Goal: Task Accomplishment & Management: Complete application form

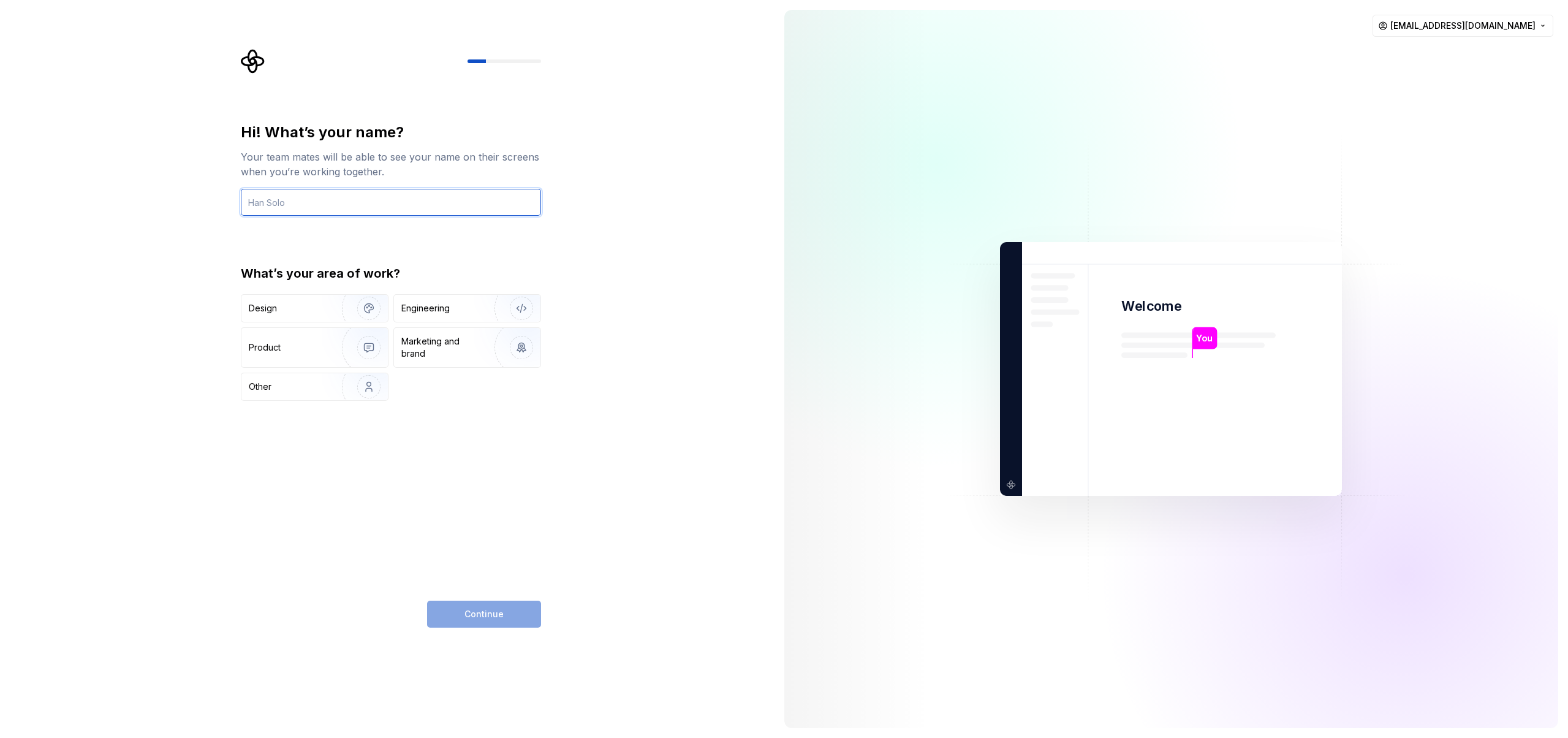
type input "Ф"
type input "[PERSON_NAME]"
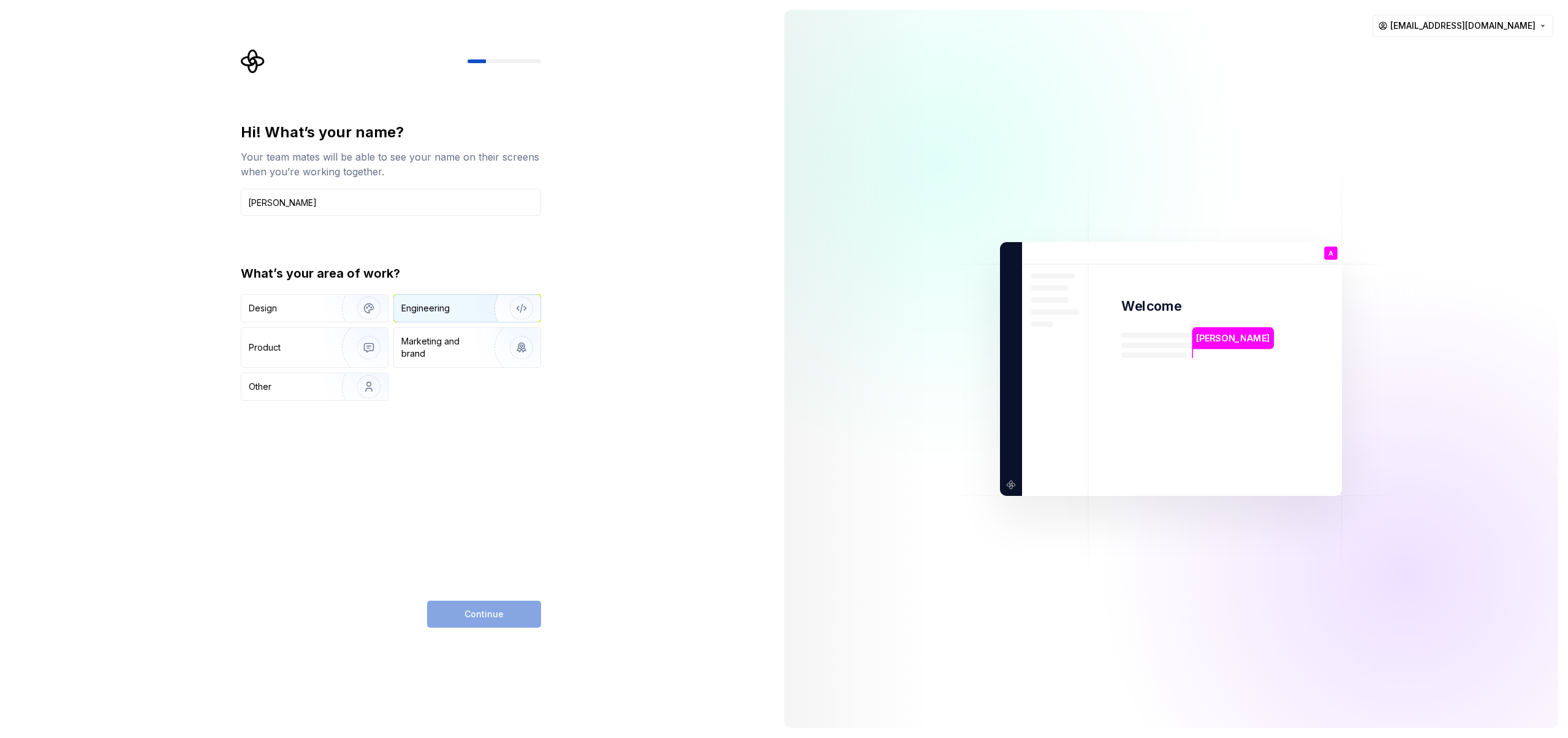
click at [448, 310] on div "Engineering" at bounding box center [425, 308] width 48 height 12
click at [497, 614] on span "Continue" at bounding box center [484, 614] width 39 height 12
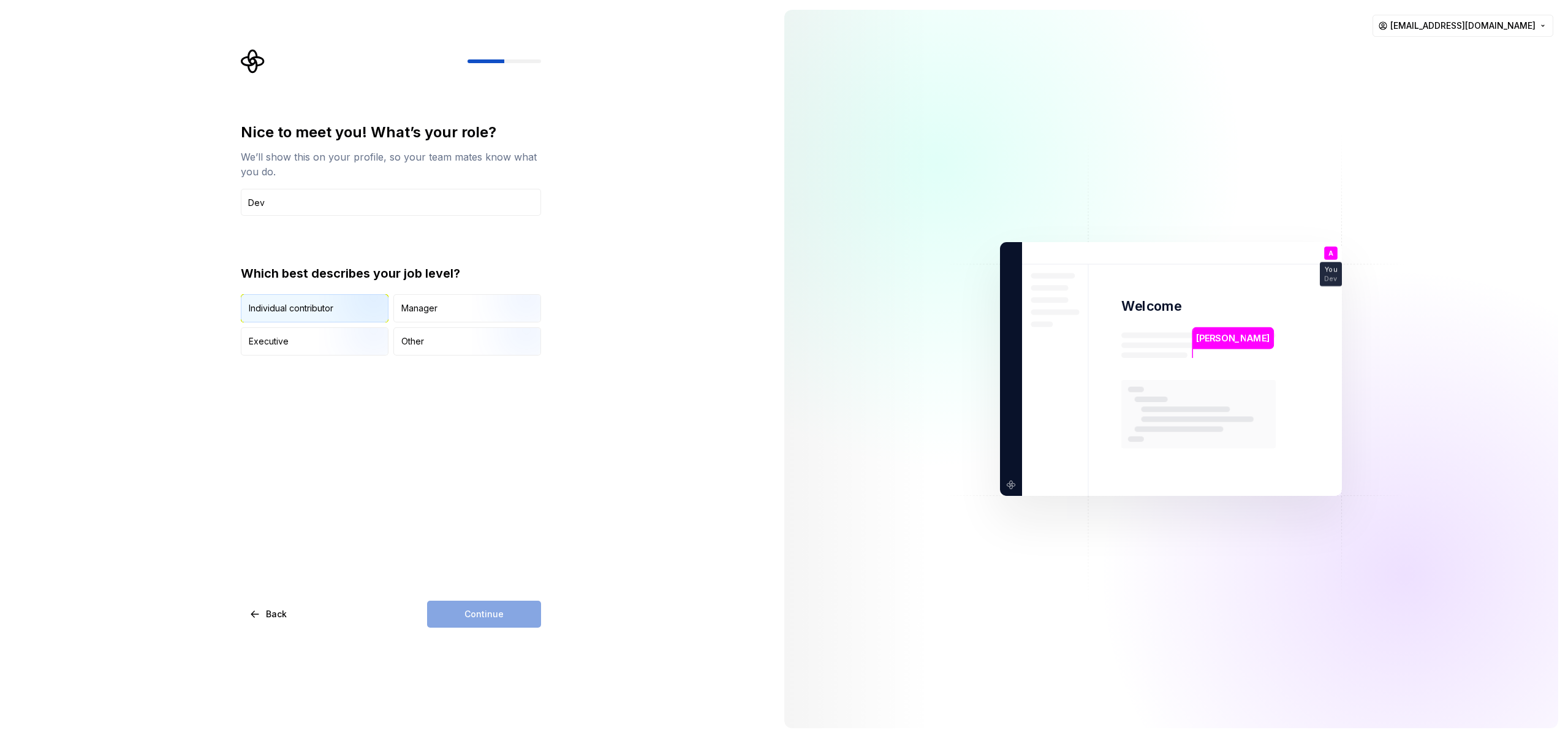
type input "Dev"
click at [345, 308] on img "button" at bounding box center [359, 324] width 78 height 82
click at [496, 612] on span "Continue" at bounding box center [484, 614] width 39 height 12
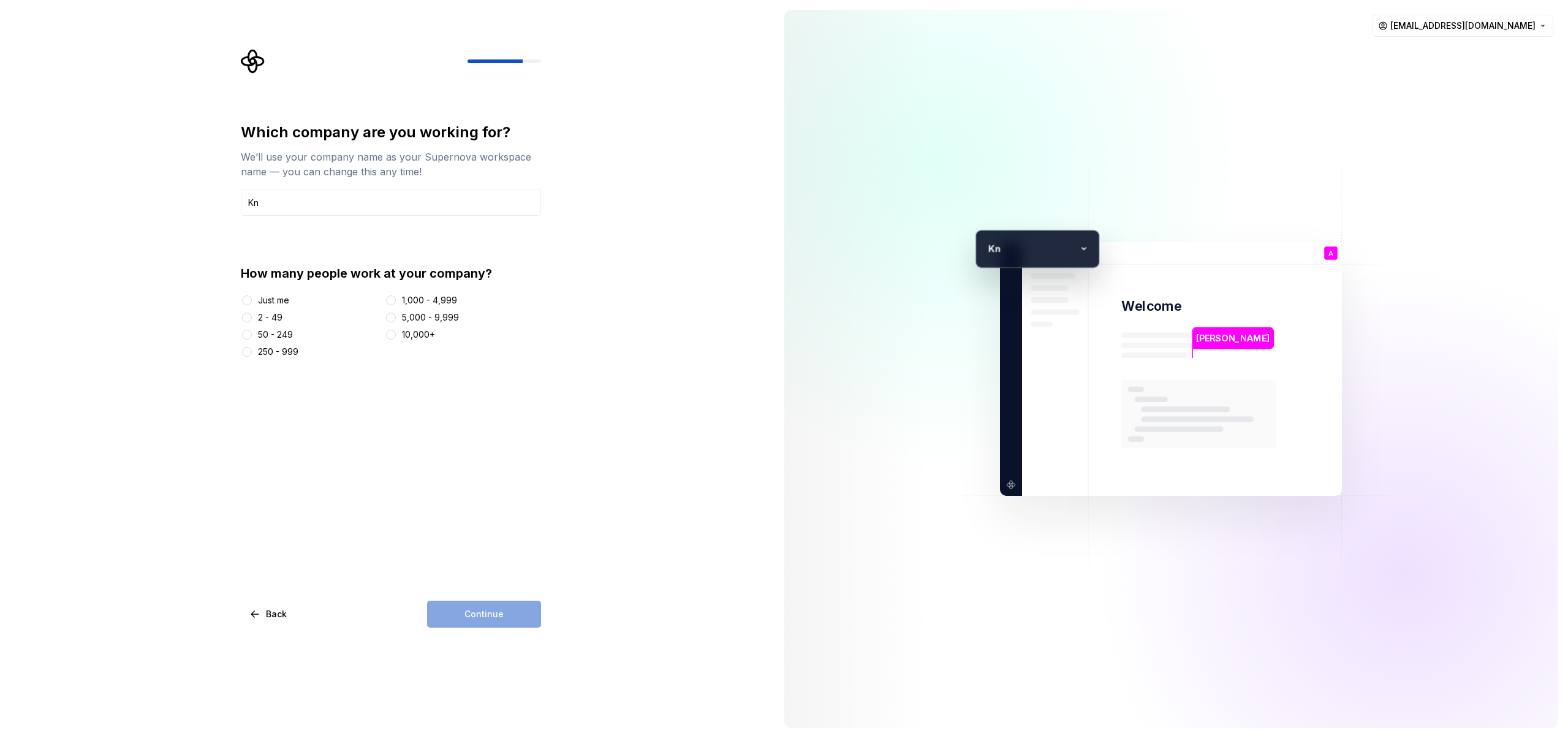
type input "K"
type input "1Base"
click at [271, 299] on div "Just me" at bounding box center [274, 300] width 31 height 12
click at [252, 299] on button "Just me" at bounding box center [247, 300] width 10 height 10
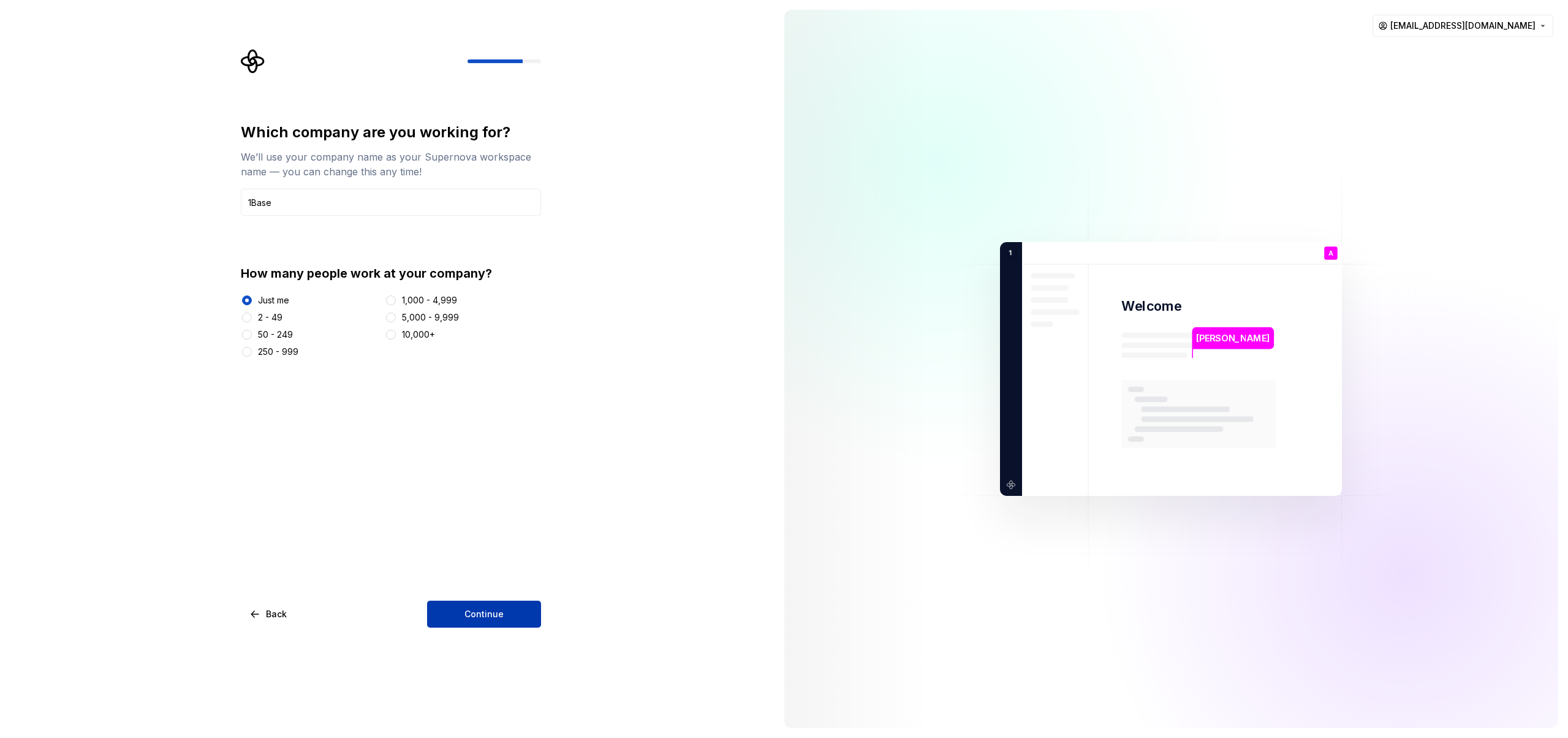
click at [500, 622] on button "Continue" at bounding box center [484, 614] width 114 height 27
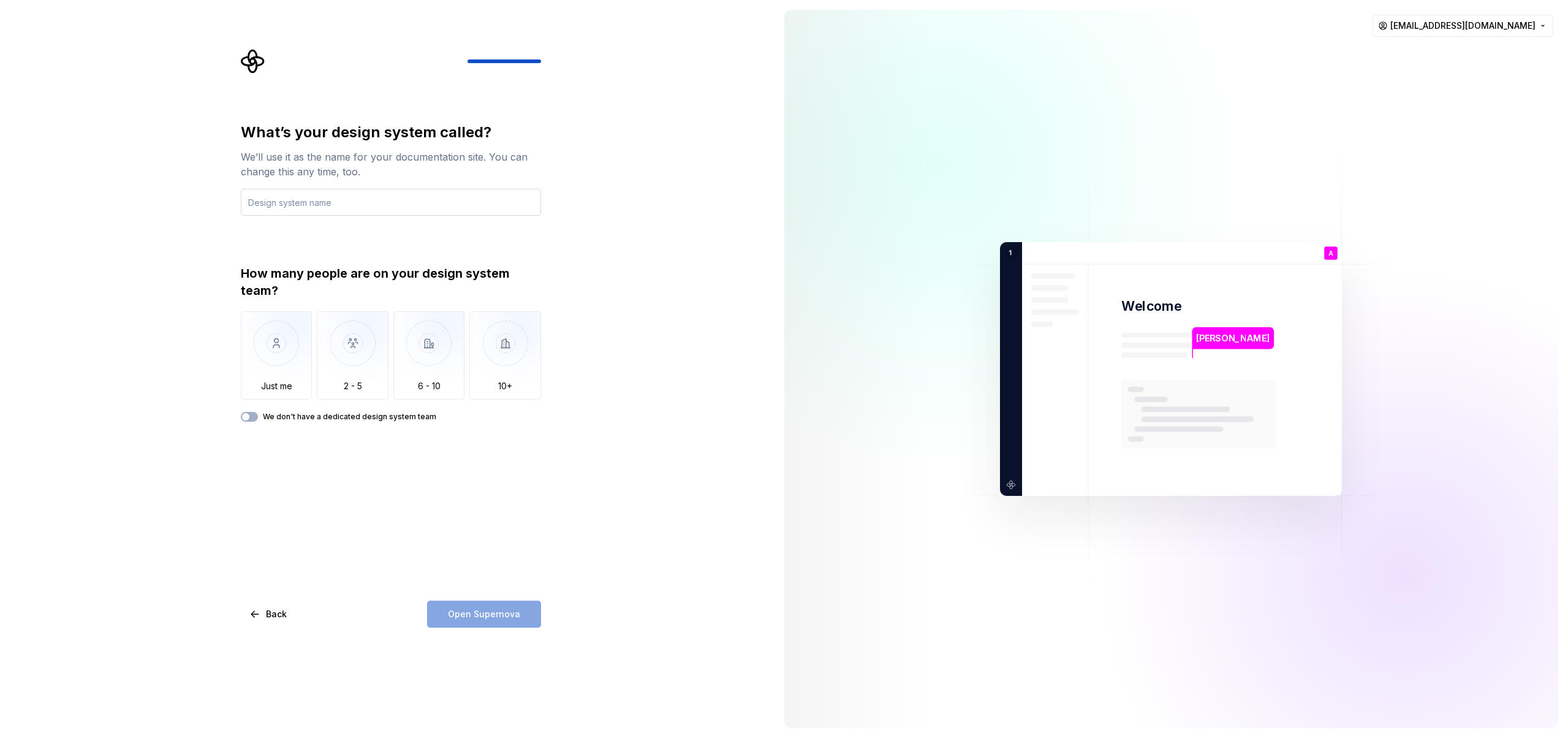
click at [312, 209] on input "text" at bounding box center [390, 202] width 300 height 27
type input "U"
type input "A"
type input "D"
type input "AI-DESIGN-SYSTEM"
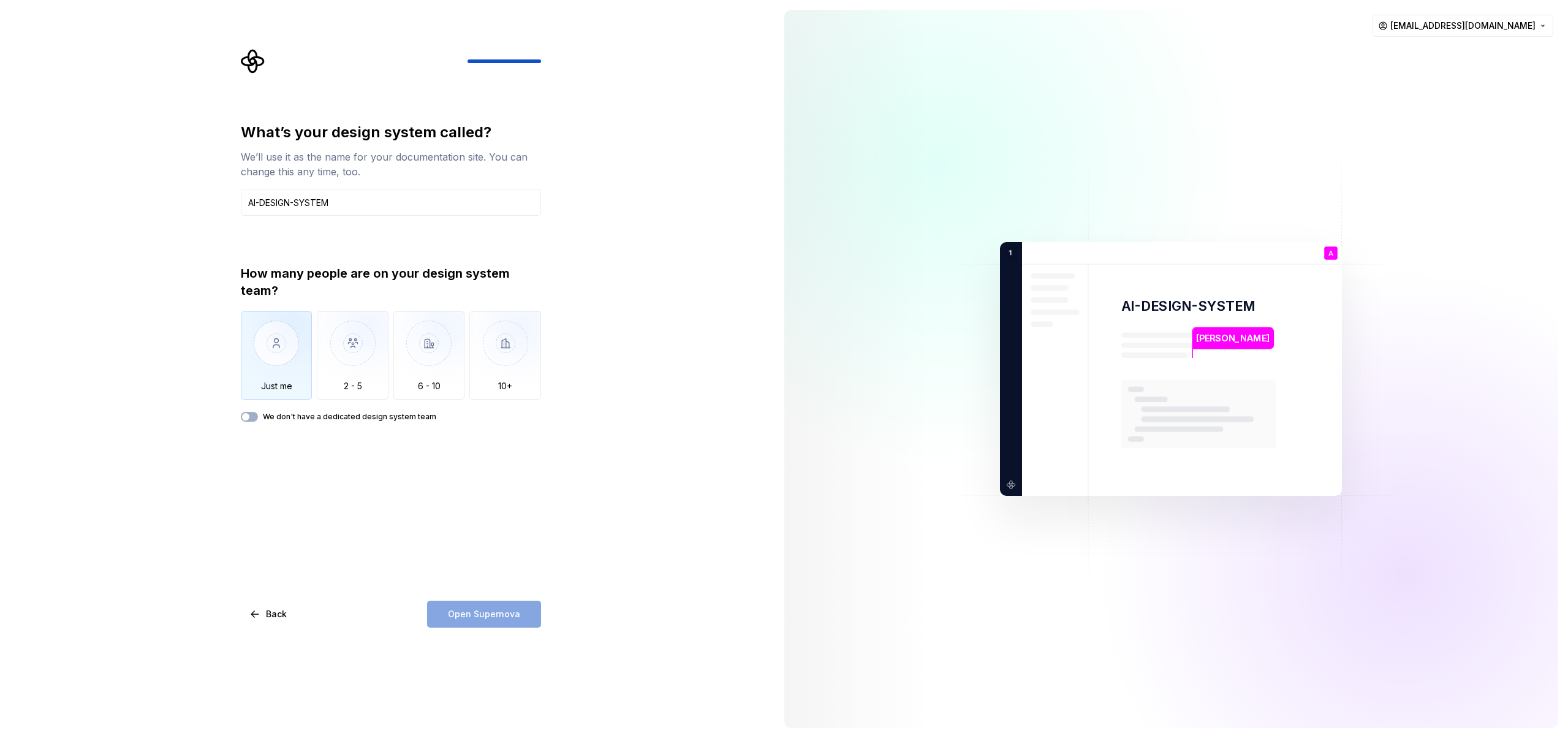
click at [275, 363] on img "button" at bounding box center [276, 352] width 72 height 82
click at [343, 417] on label "We don't have a dedicated design system team" at bounding box center [350, 417] width 174 height 10
click at [258, 417] on button "We don't have a dedicated design system team" at bounding box center [249, 417] width 17 height 10
click at [343, 417] on label "We don't have a dedicated design system team" at bounding box center [350, 417] width 174 height 10
click at [258, 417] on button "We don't have a dedicated design system team" at bounding box center [249, 417] width 17 height 10
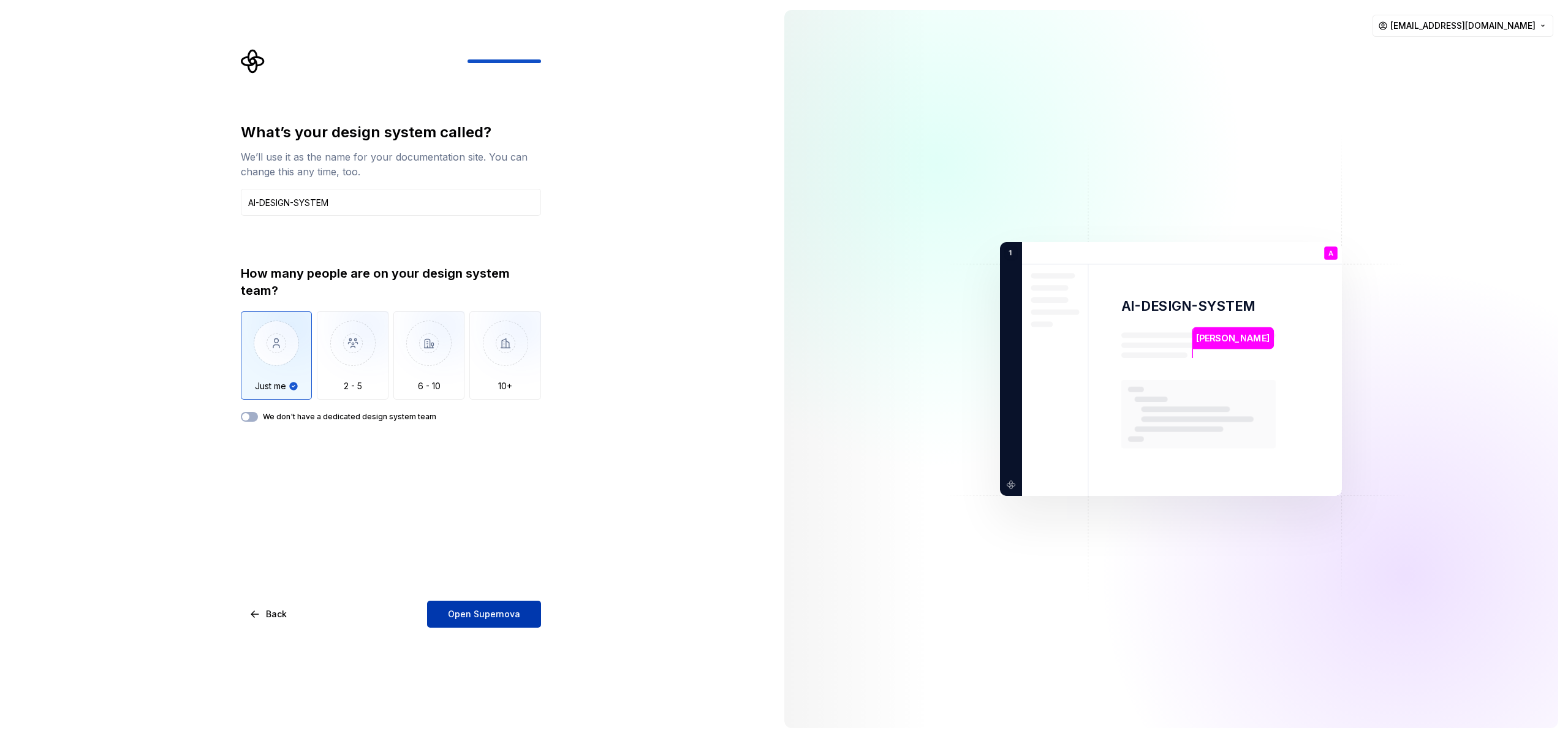
click at [491, 609] on span "Open Supernova" at bounding box center [484, 614] width 73 height 12
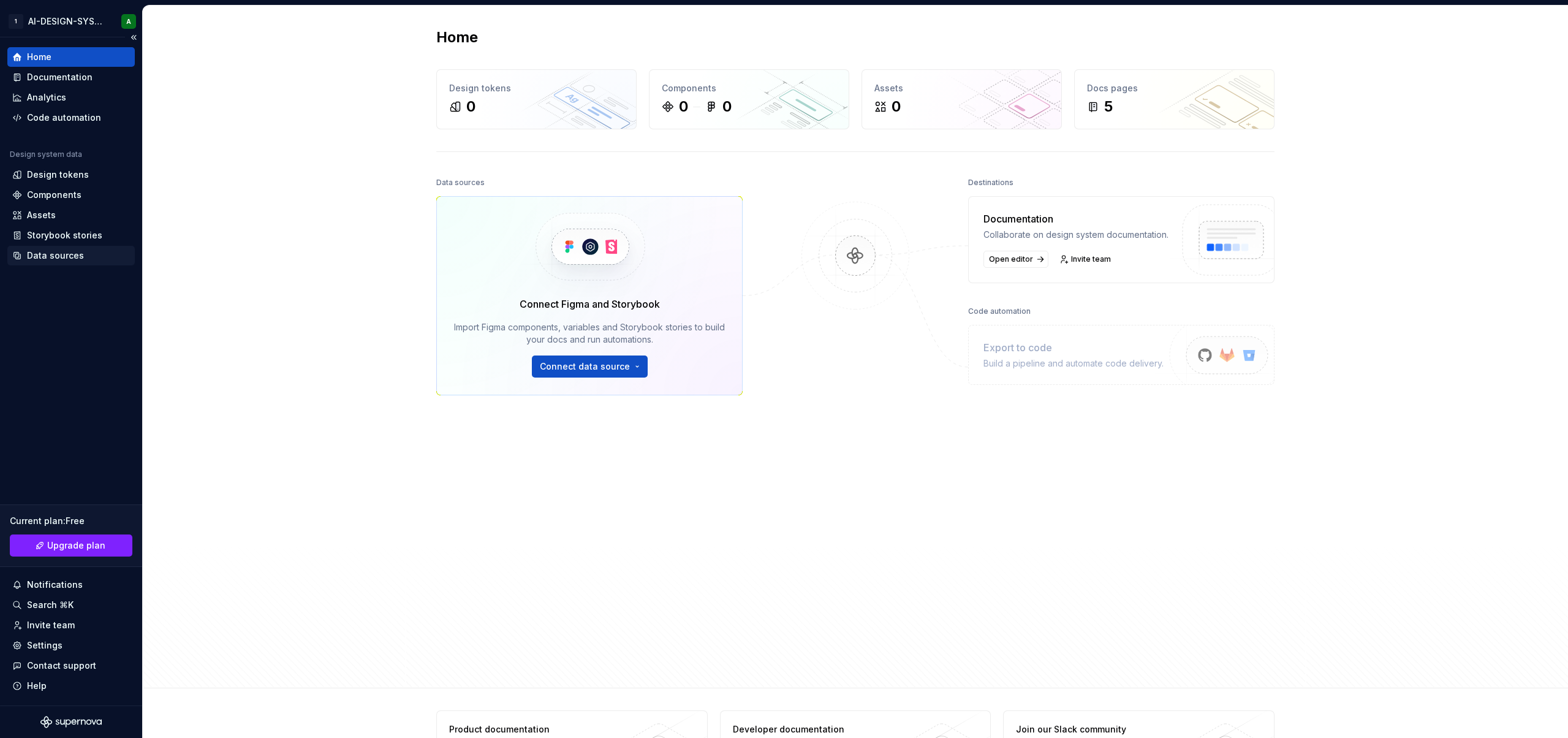
click at [68, 253] on div "Data sources" at bounding box center [55, 255] width 57 height 12
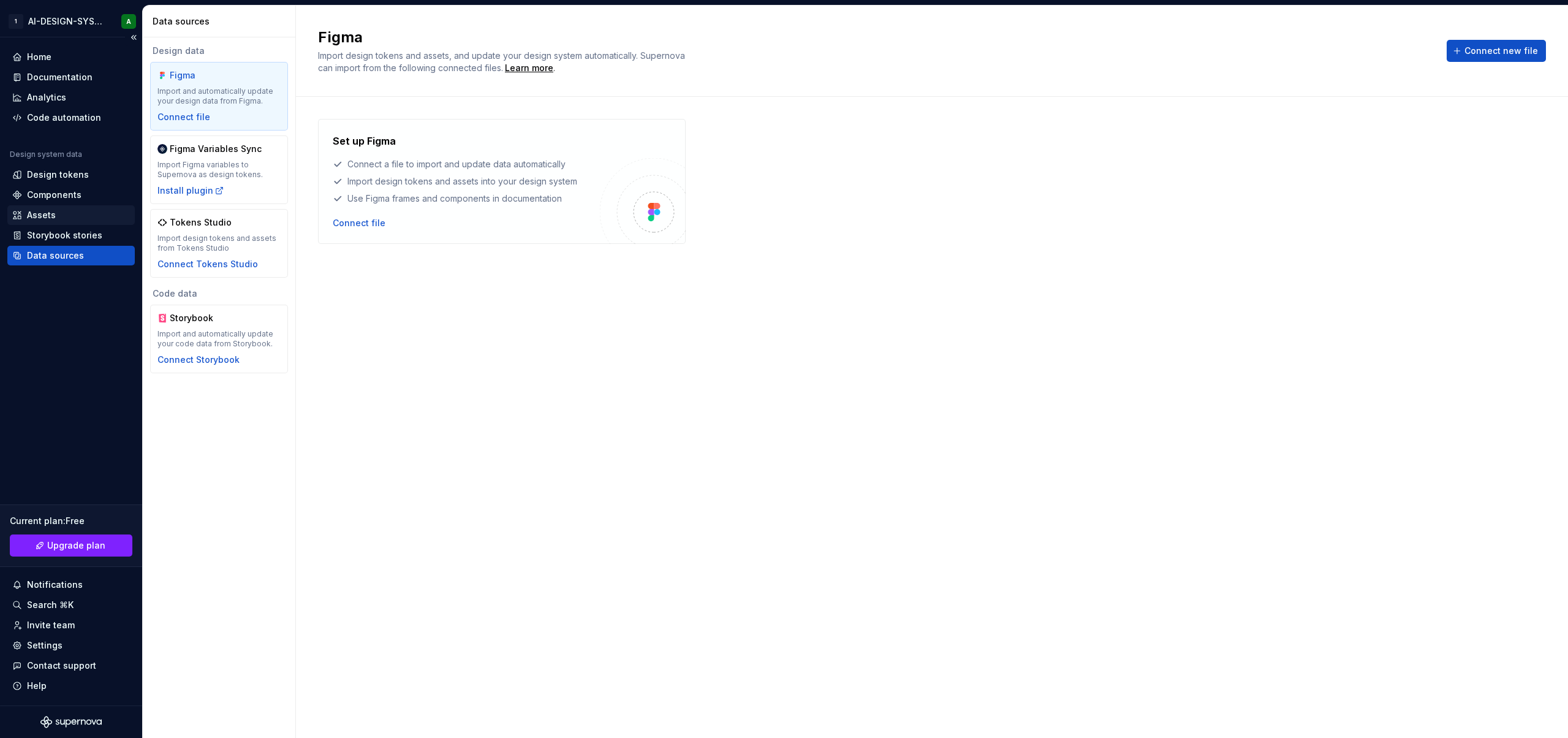
click at [55, 210] on div "Assets" at bounding box center [71, 214] width 117 height 12
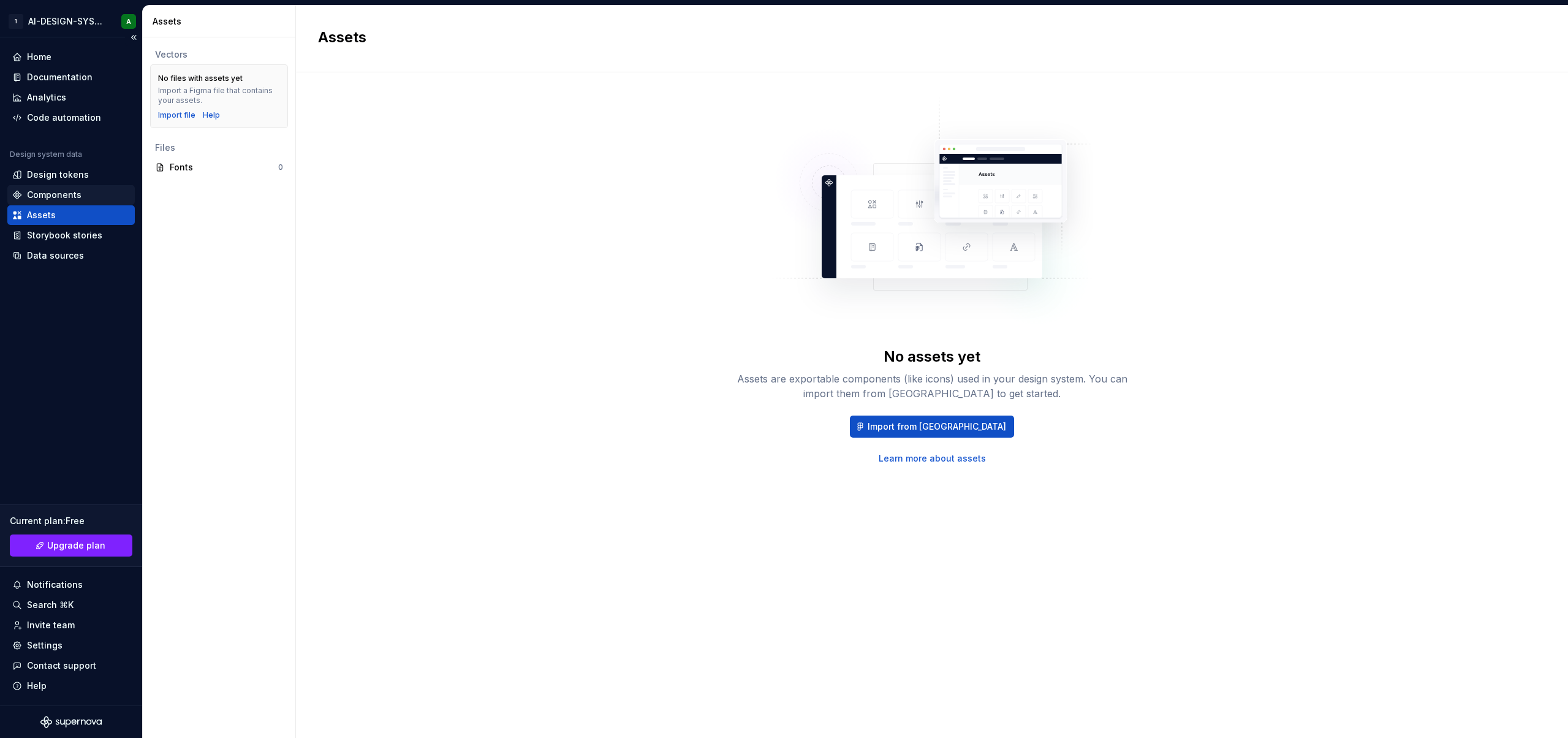
click at [59, 202] on div "Components" at bounding box center [71, 195] width 127 height 20
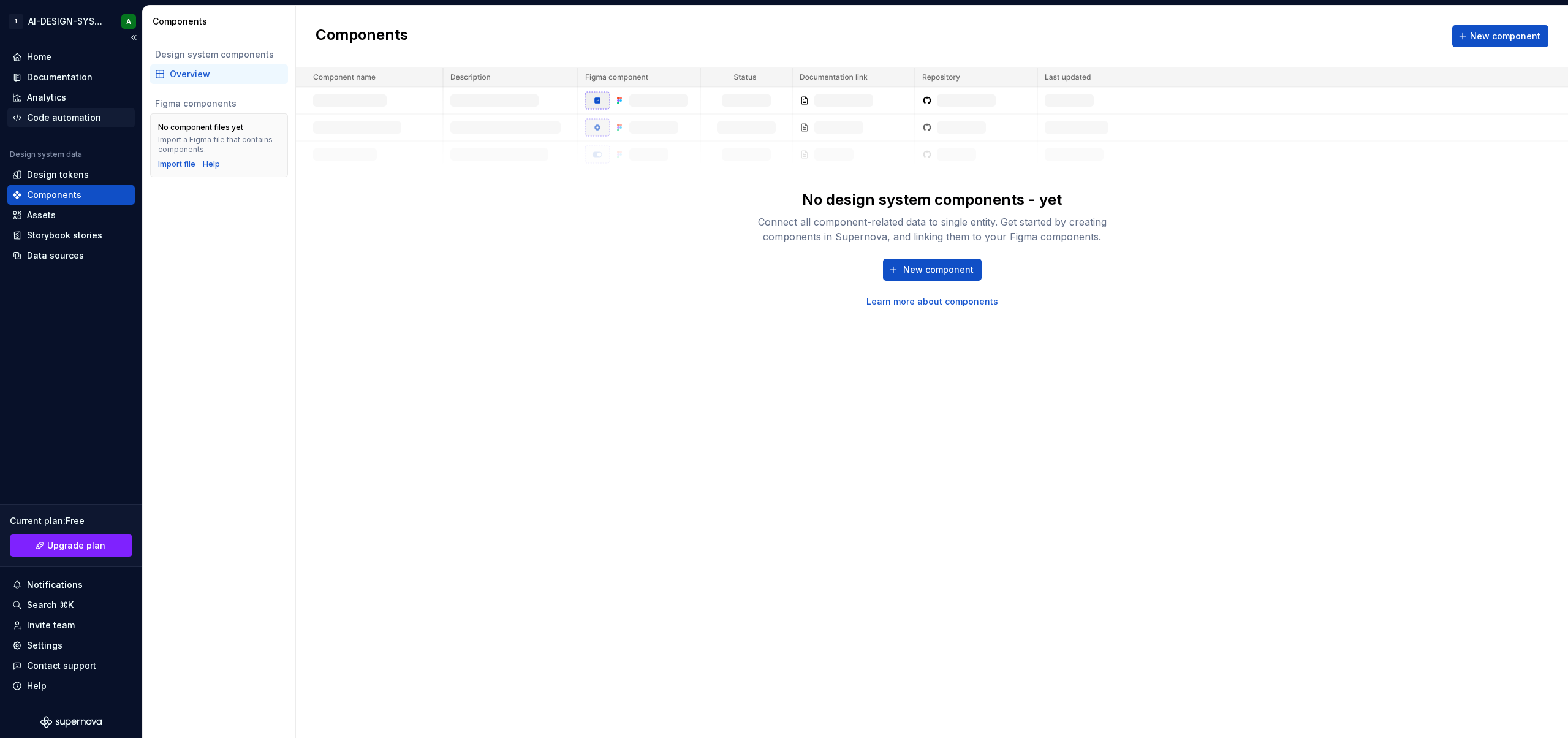
click at [64, 121] on div "Code automation" at bounding box center [64, 117] width 74 height 12
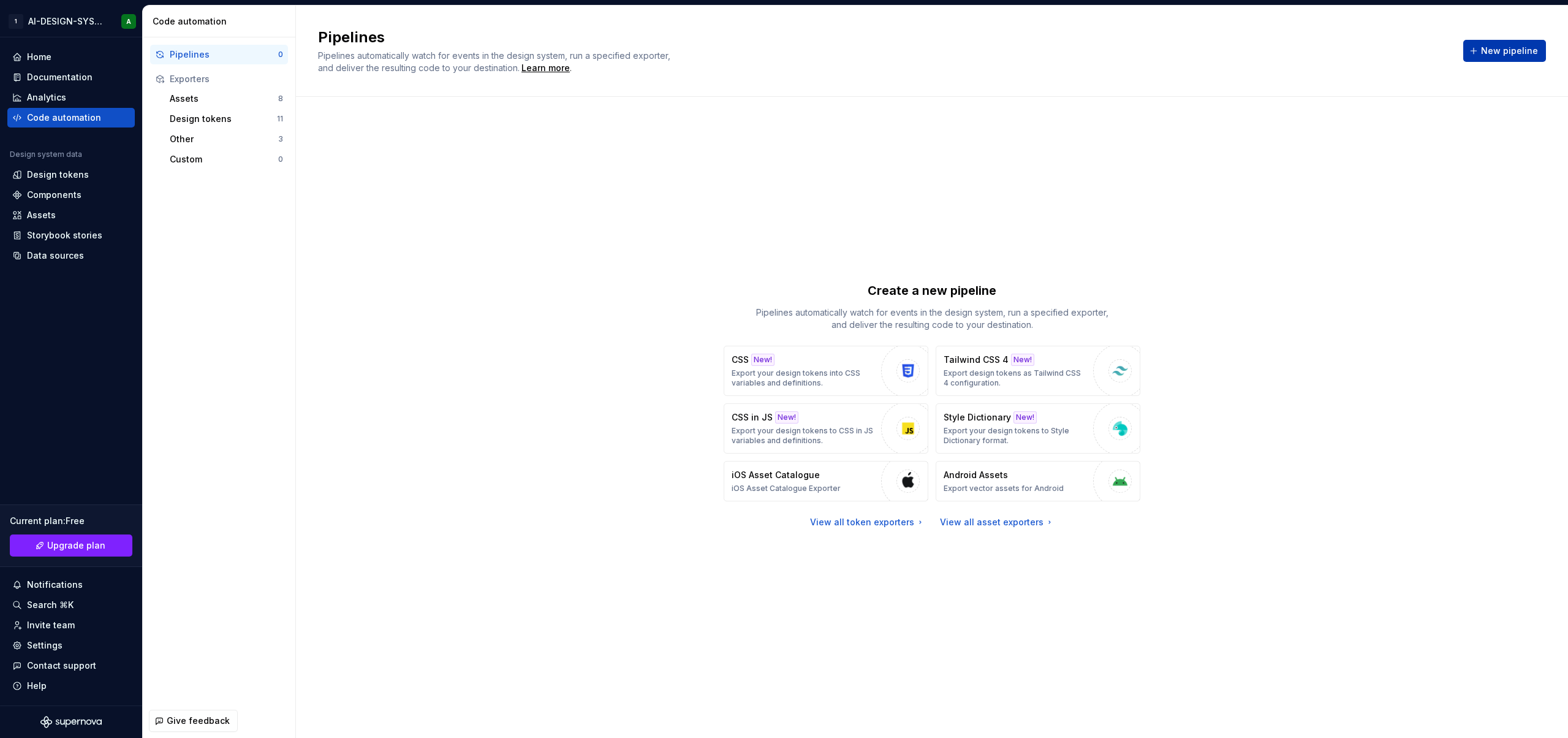
click at [1500, 50] on span "New pipeline" at bounding box center [1509, 51] width 57 height 12
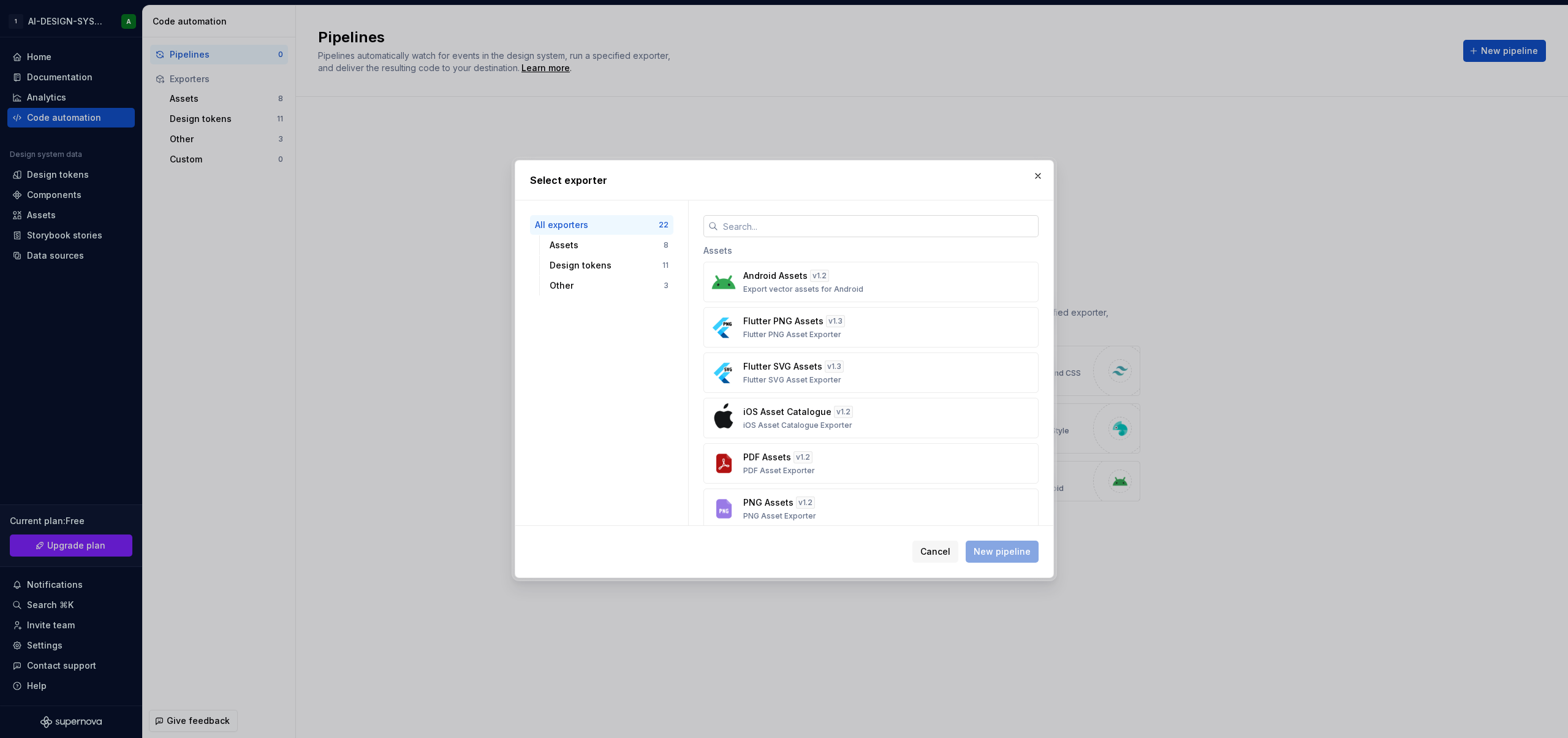
click at [758, 227] on input "text" at bounding box center [878, 226] width 320 height 22
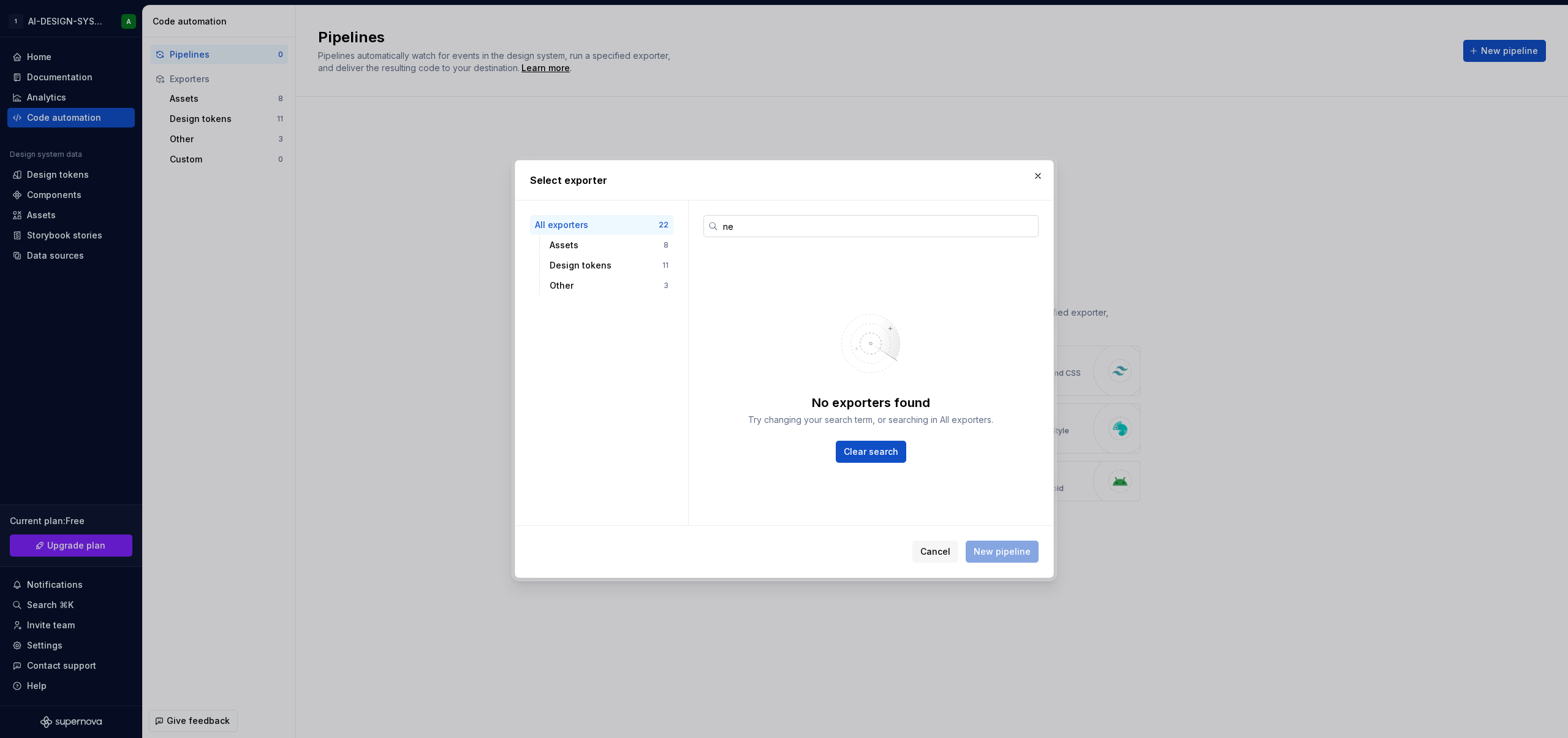
type input "n"
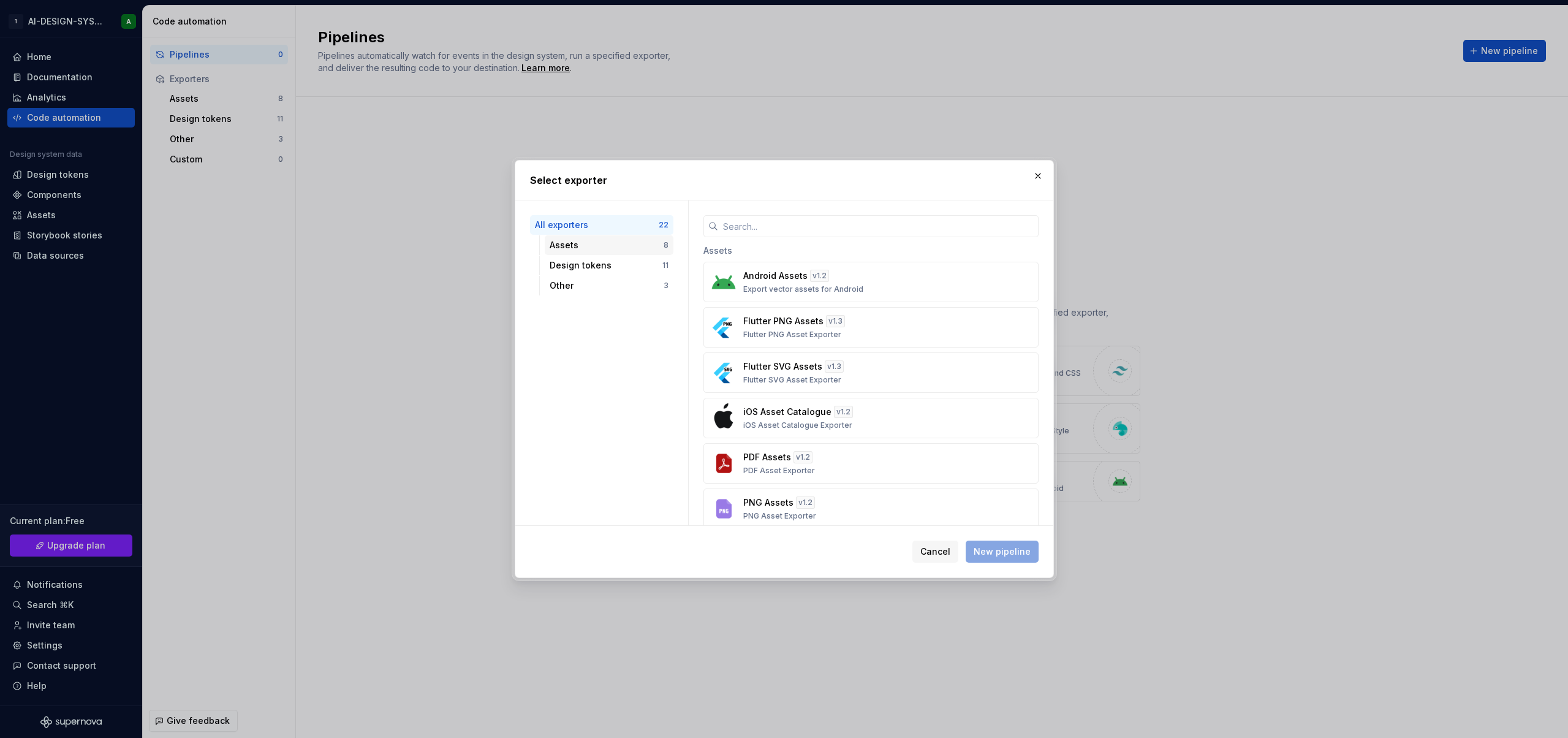
click at [592, 244] on div "Assets" at bounding box center [606, 245] width 114 height 12
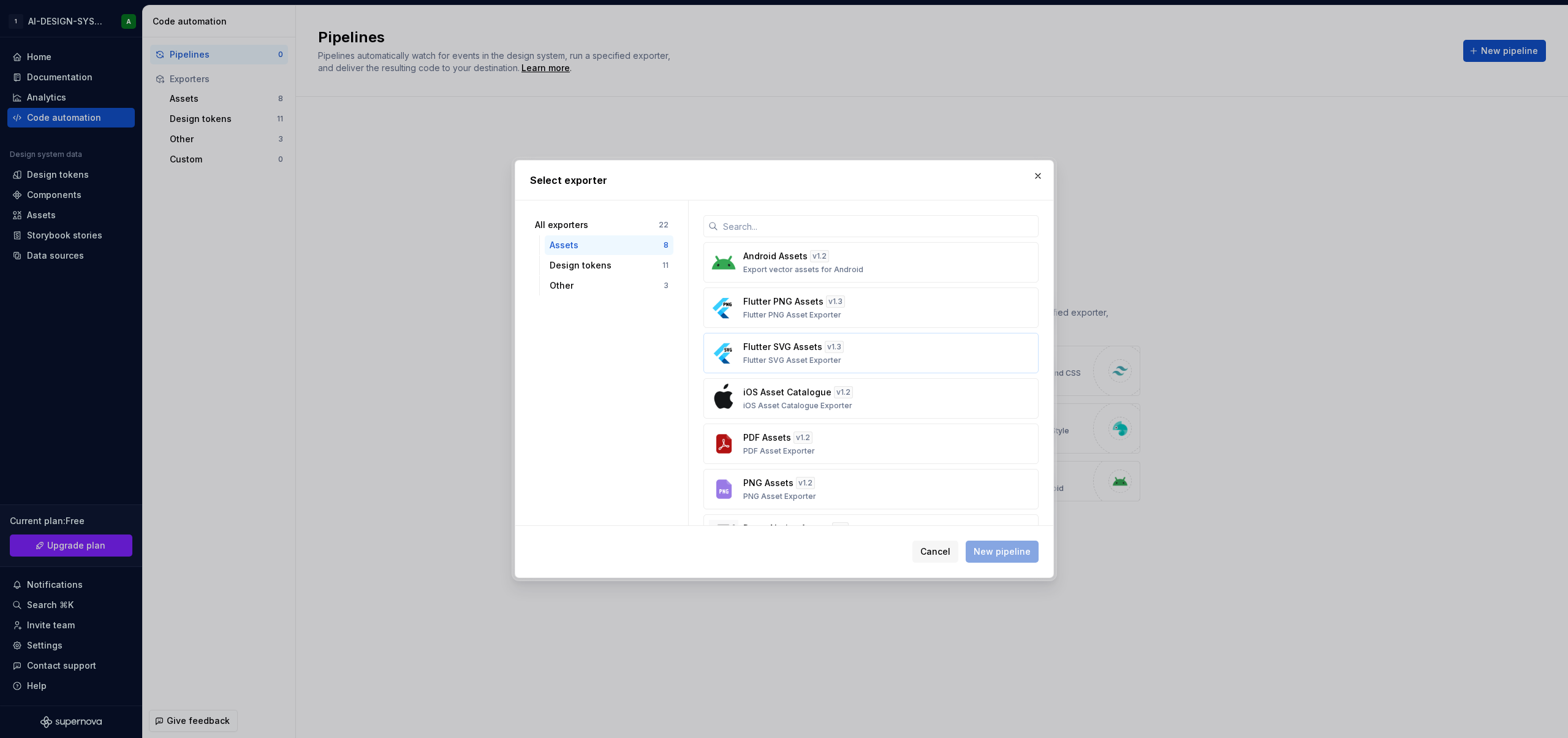
scroll to position [90, 0]
click at [579, 268] on div "Design tokens" at bounding box center [606, 265] width 112 height 12
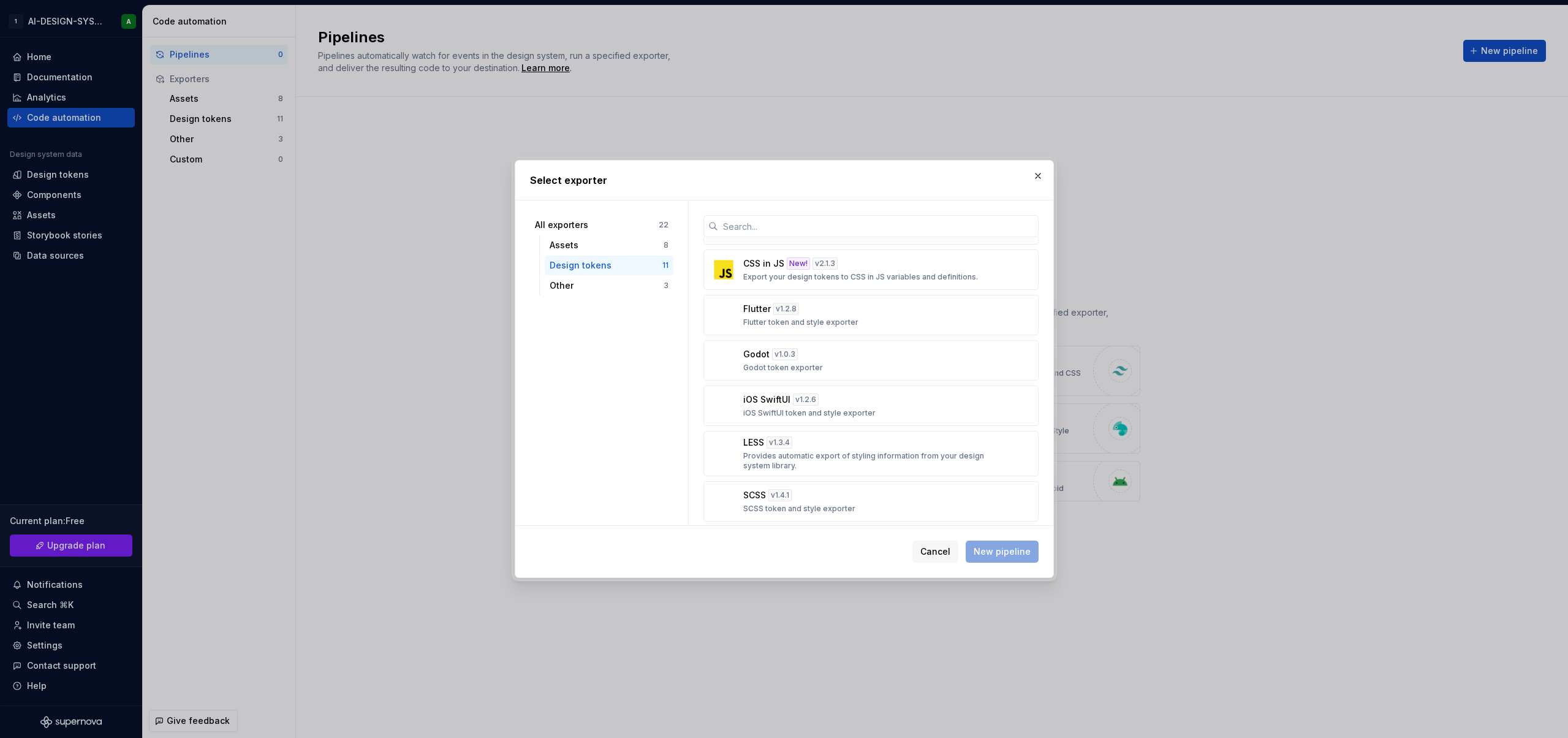
scroll to position [0, 0]
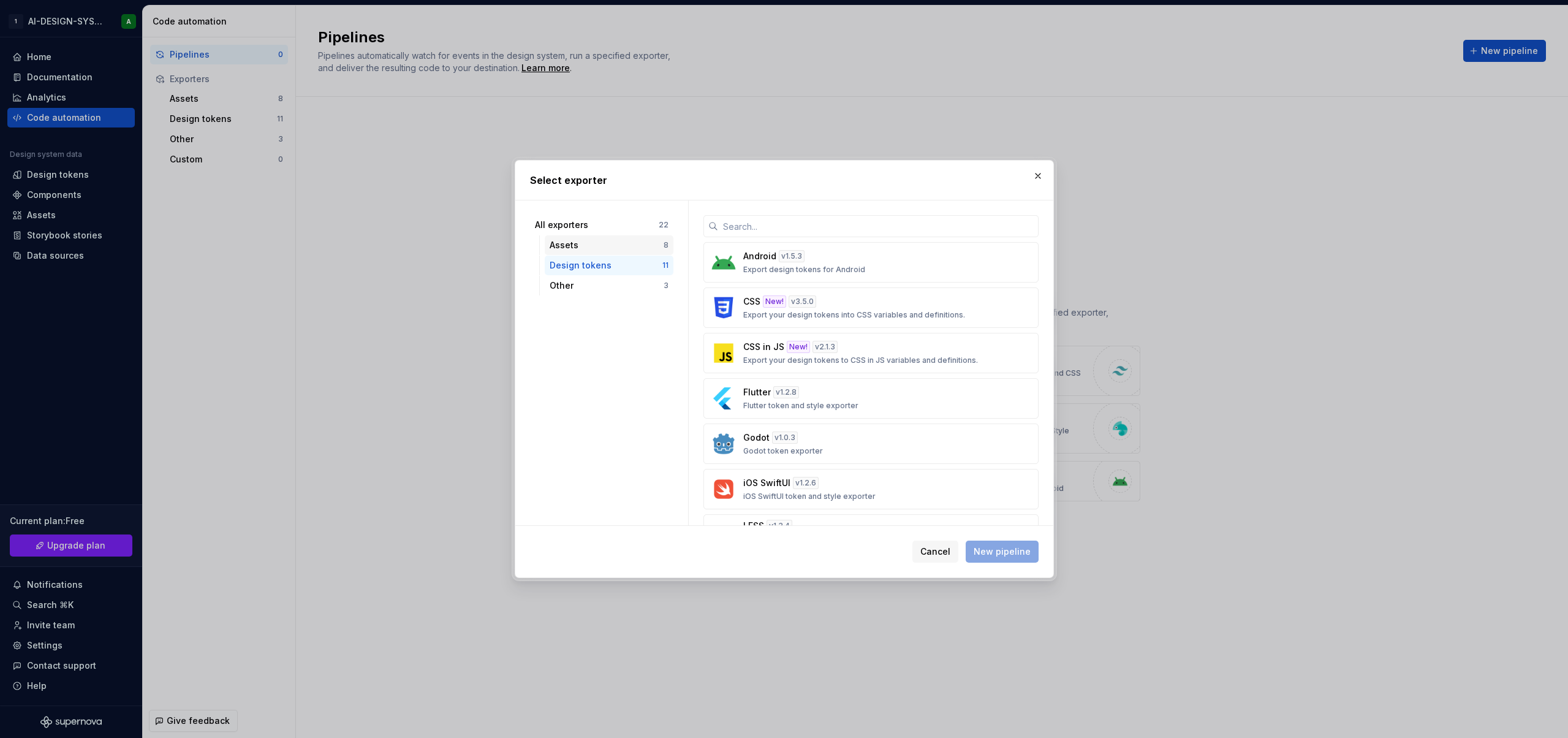
click at [615, 248] on div "Assets" at bounding box center [606, 245] width 114 height 12
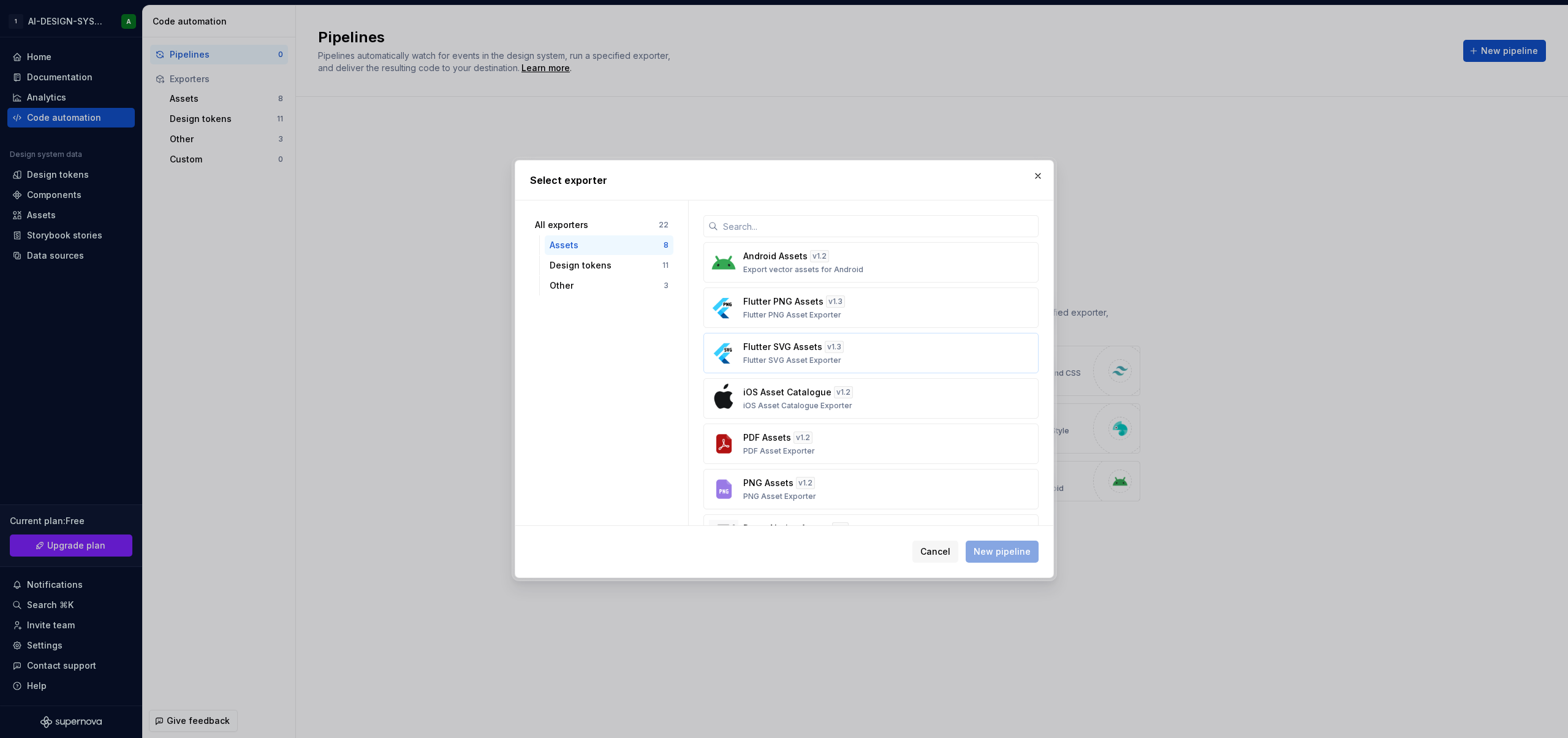
scroll to position [90, 0]
click at [594, 280] on div "Other" at bounding box center [606, 285] width 114 height 12
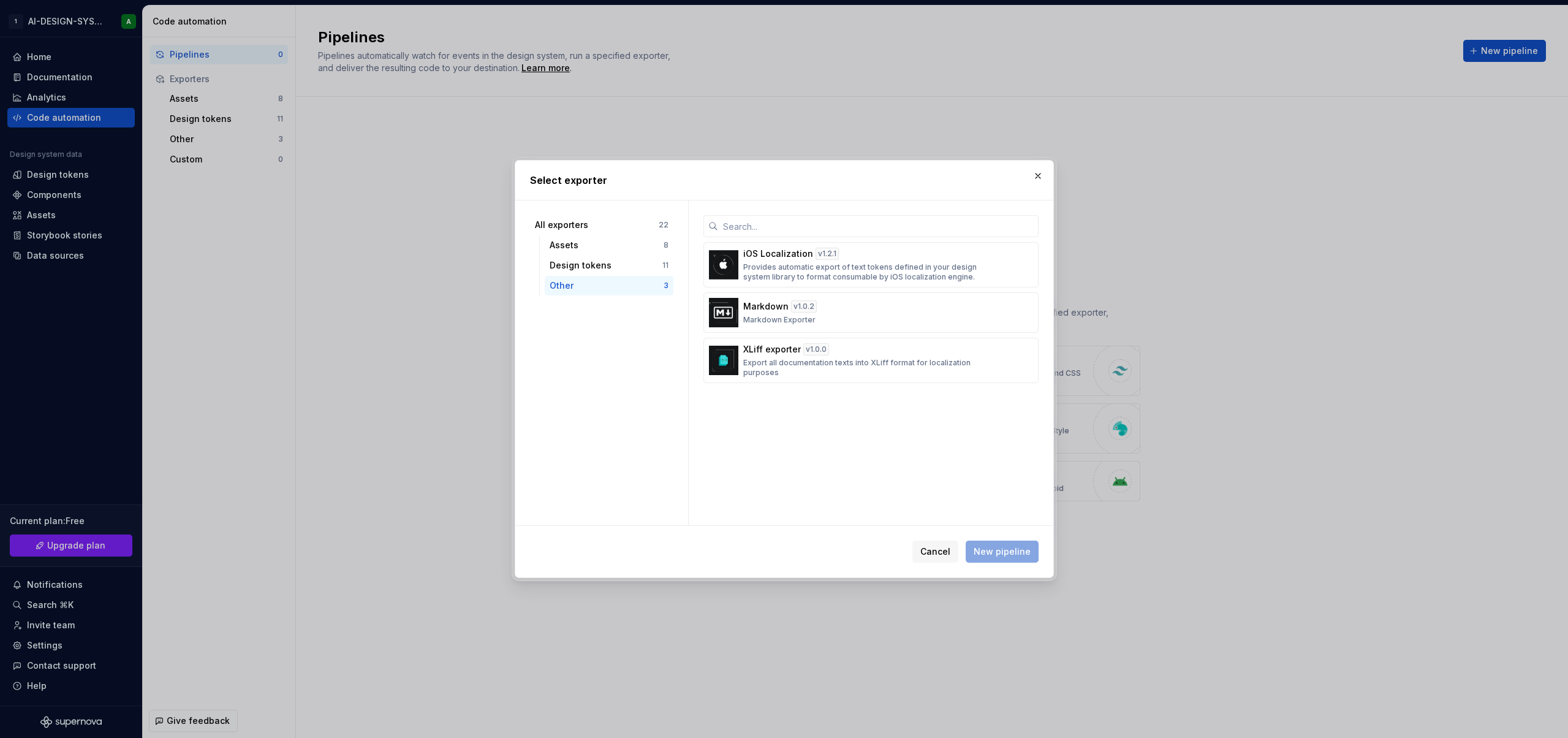
scroll to position [0, 0]
click at [936, 545] on button "Cancel" at bounding box center [936, 551] width 46 height 22
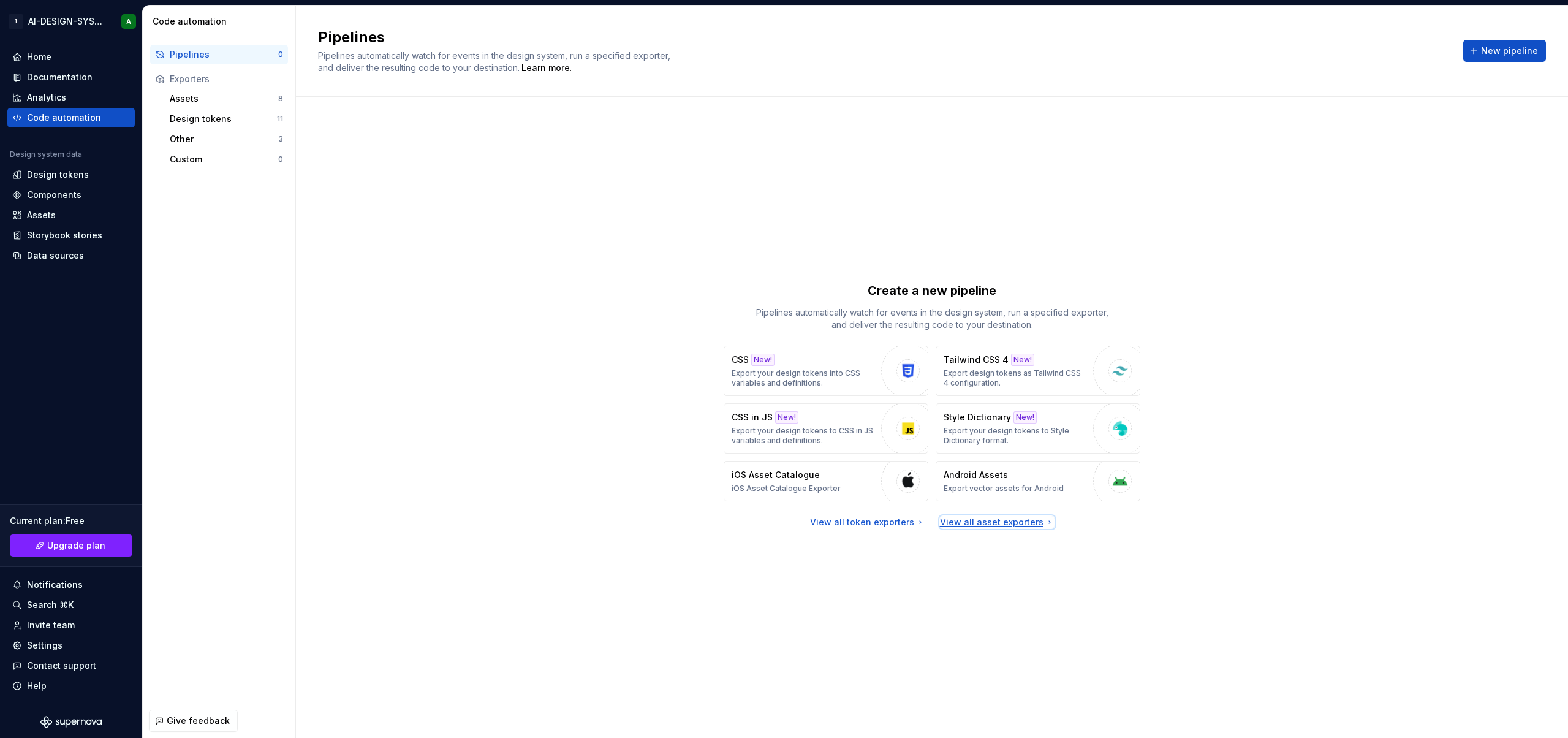
click at [966, 523] on div "View all asset exporters" at bounding box center [997, 522] width 115 height 12
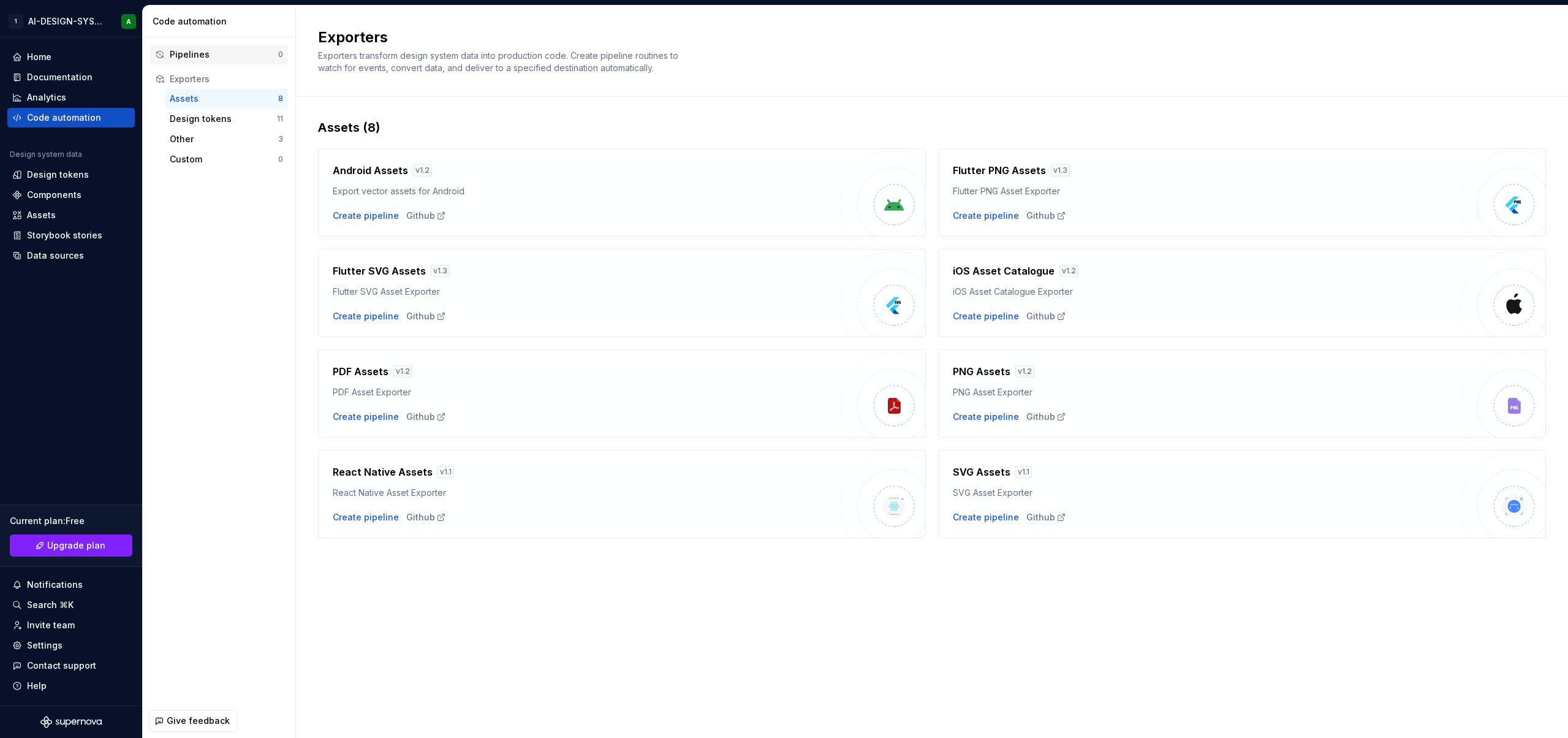
click at [199, 55] on div "Pipelines" at bounding box center [223, 54] width 108 height 12
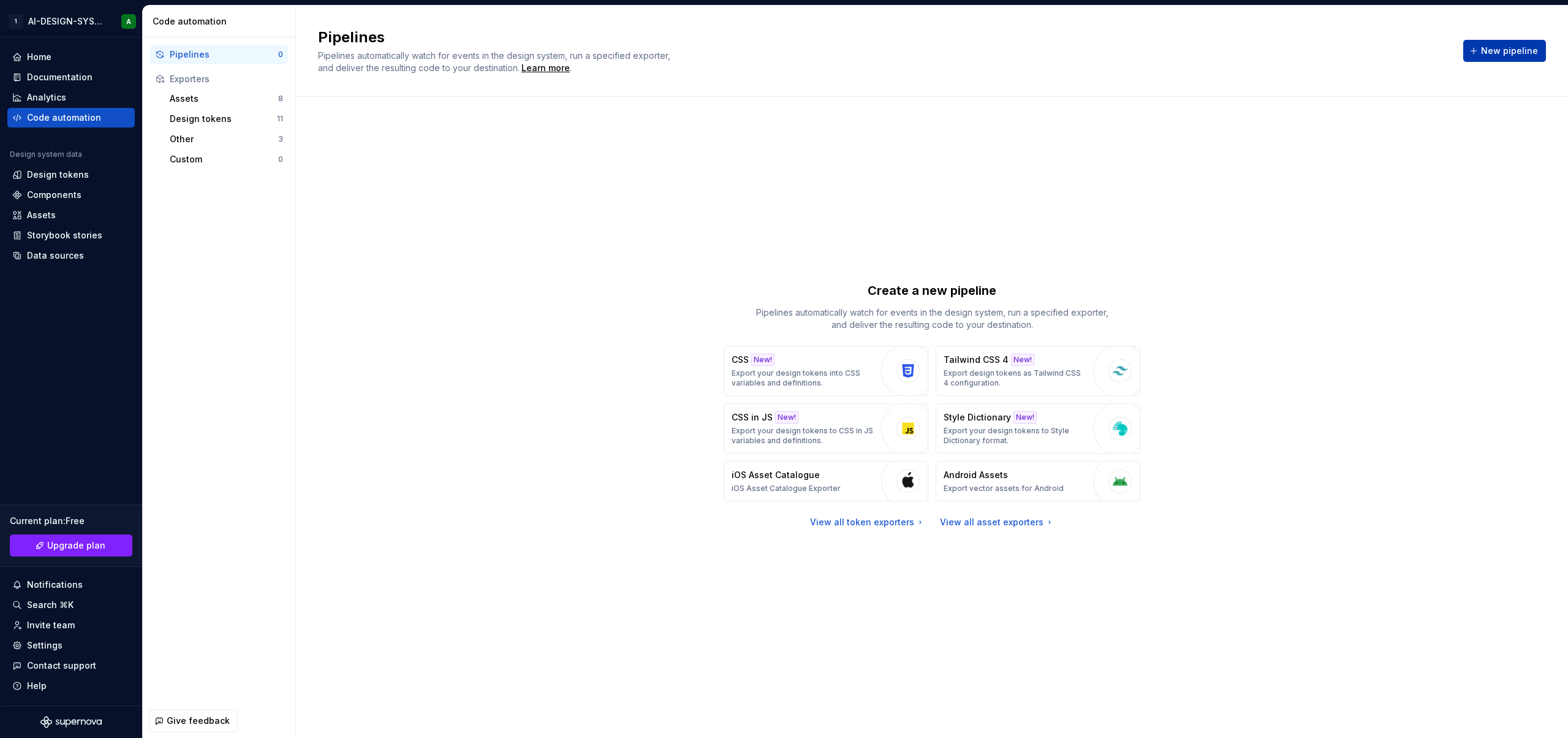
click at [1508, 56] on span "New pipeline" at bounding box center [1509, 51] width 57 height 12
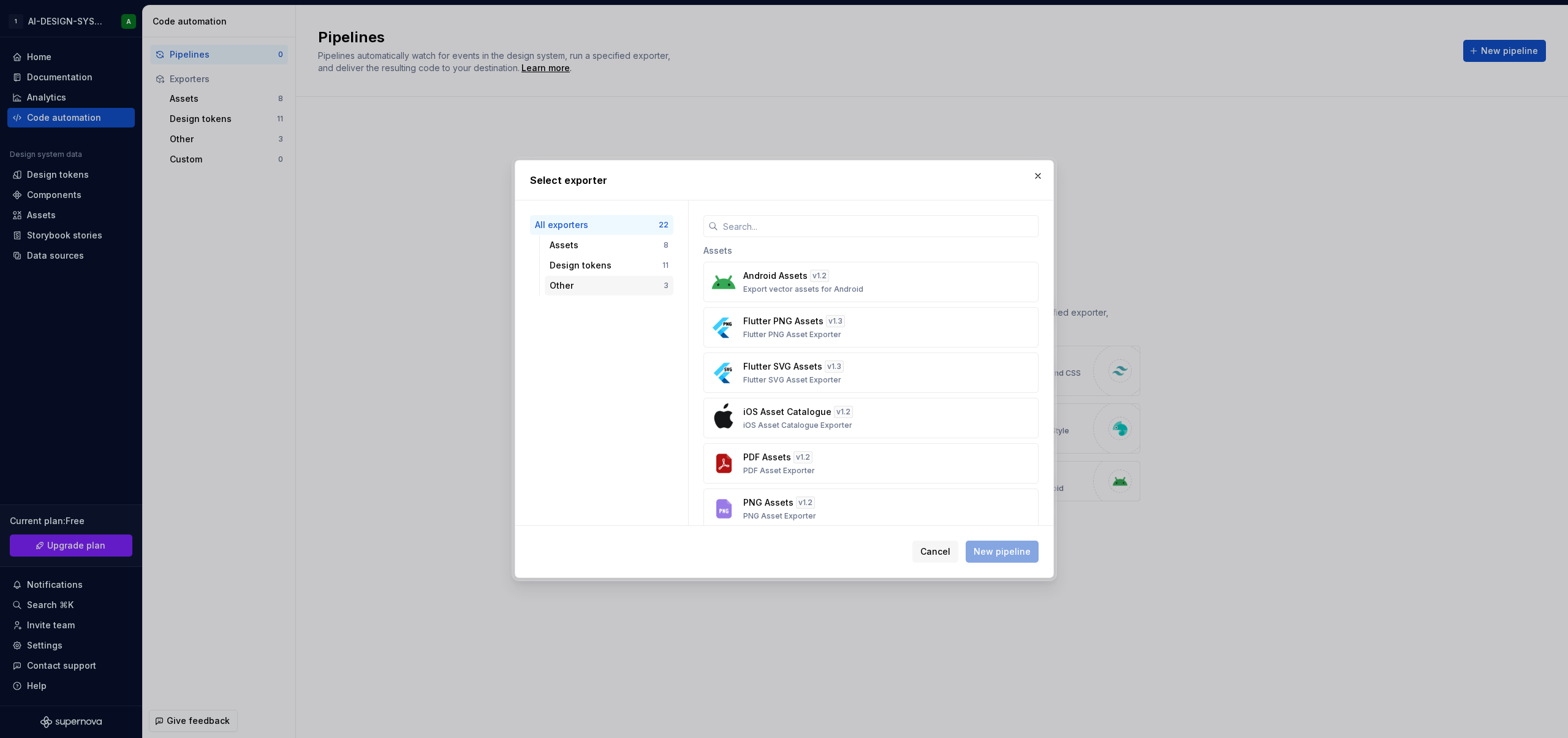
click at [600, 290] on div "Other" at bounding box center [606, 285] width 114 height 12
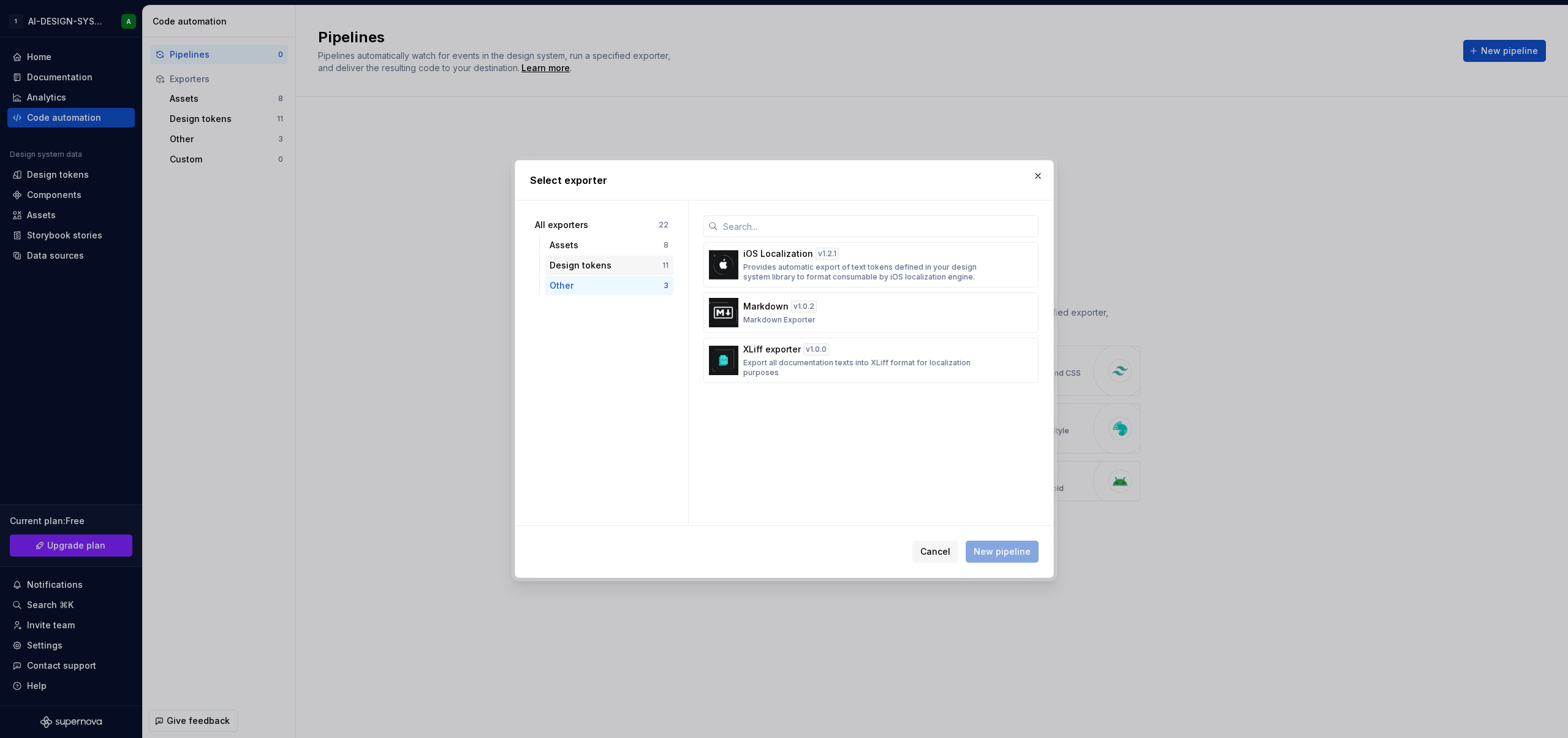
click at [601, 256] on div "Design tokens 11" at bounding box center [609, 266] width 129 height 20
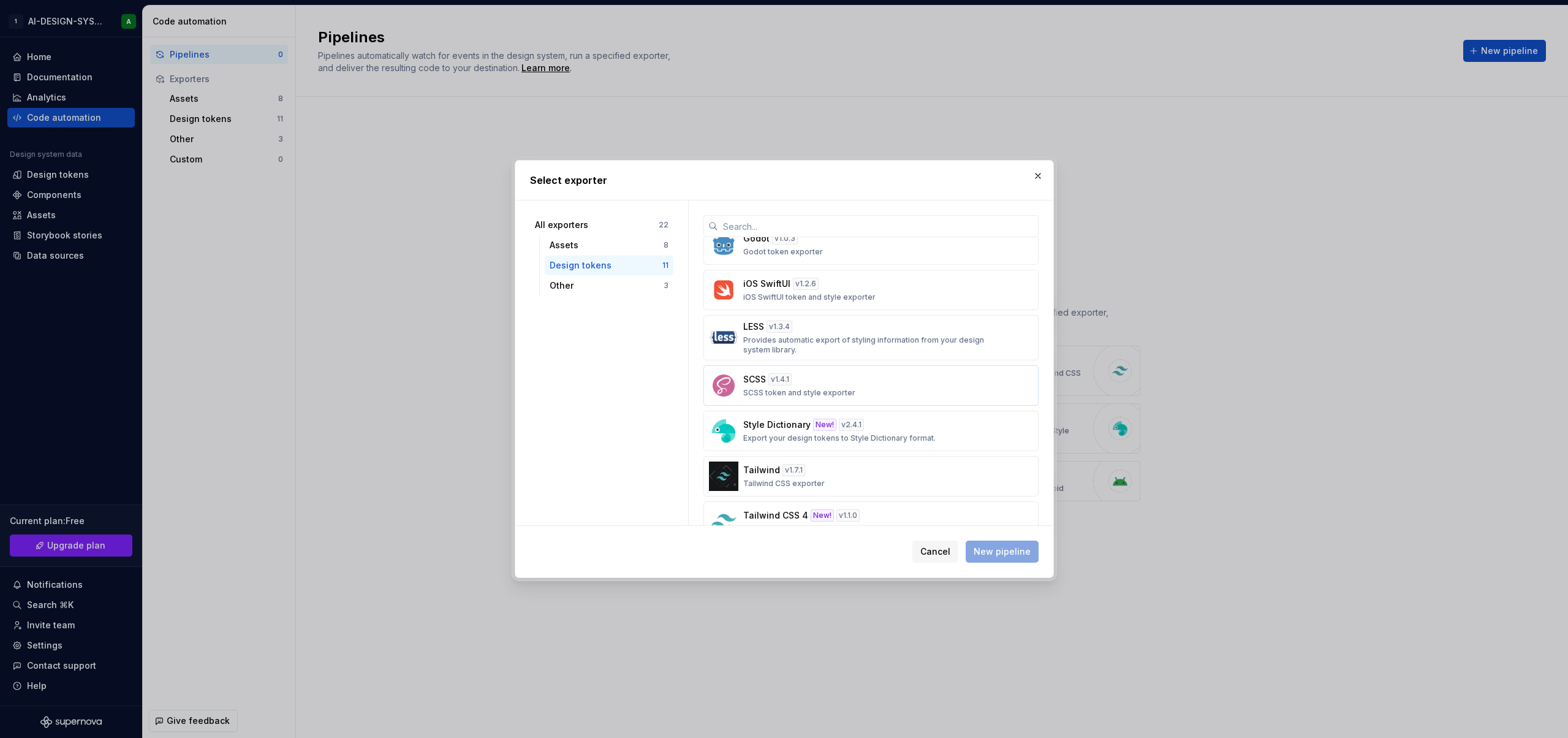
scroll to position [231, 0]
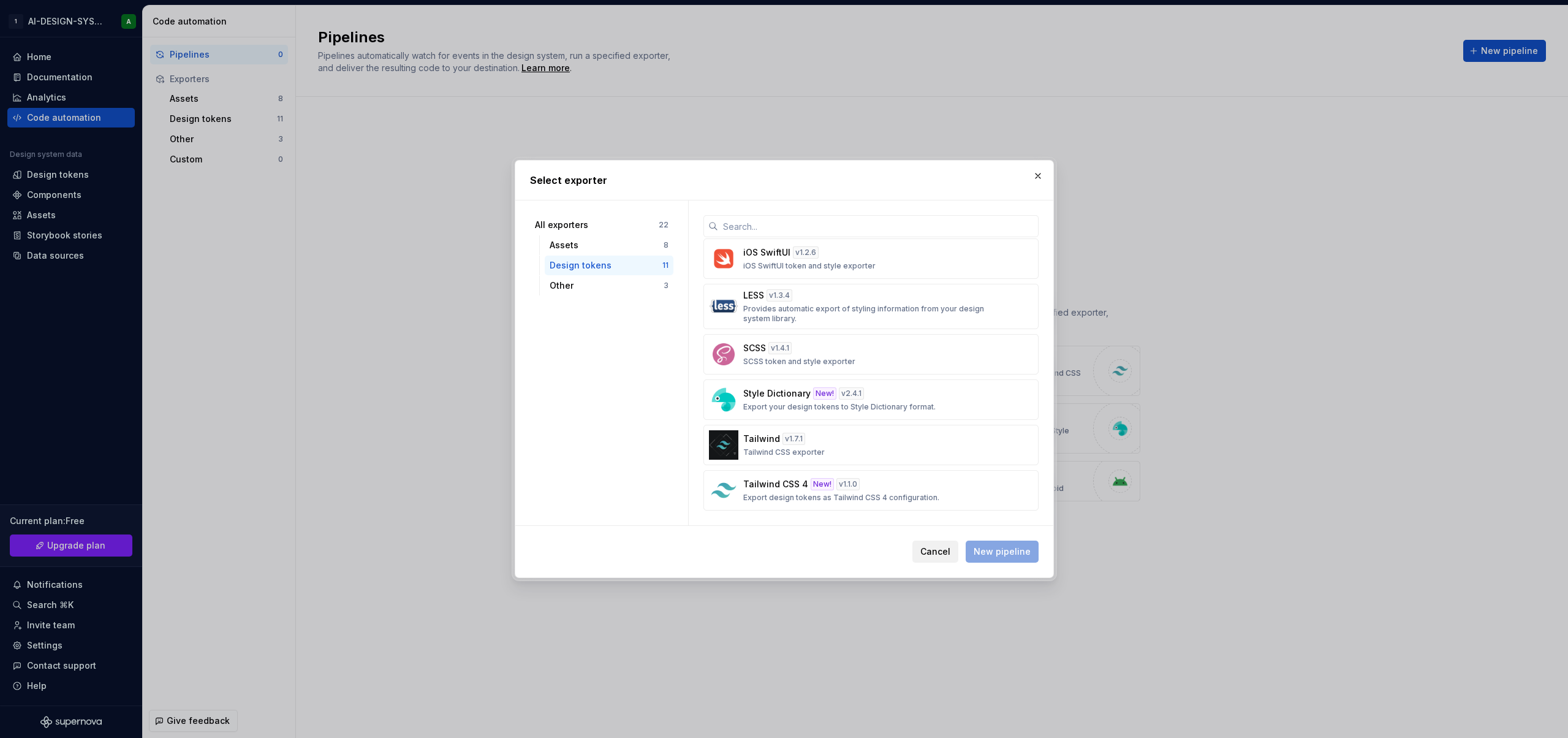
click at [937, 546] on span "Cancel" at bounding box center [935, 551] width 30 height 12
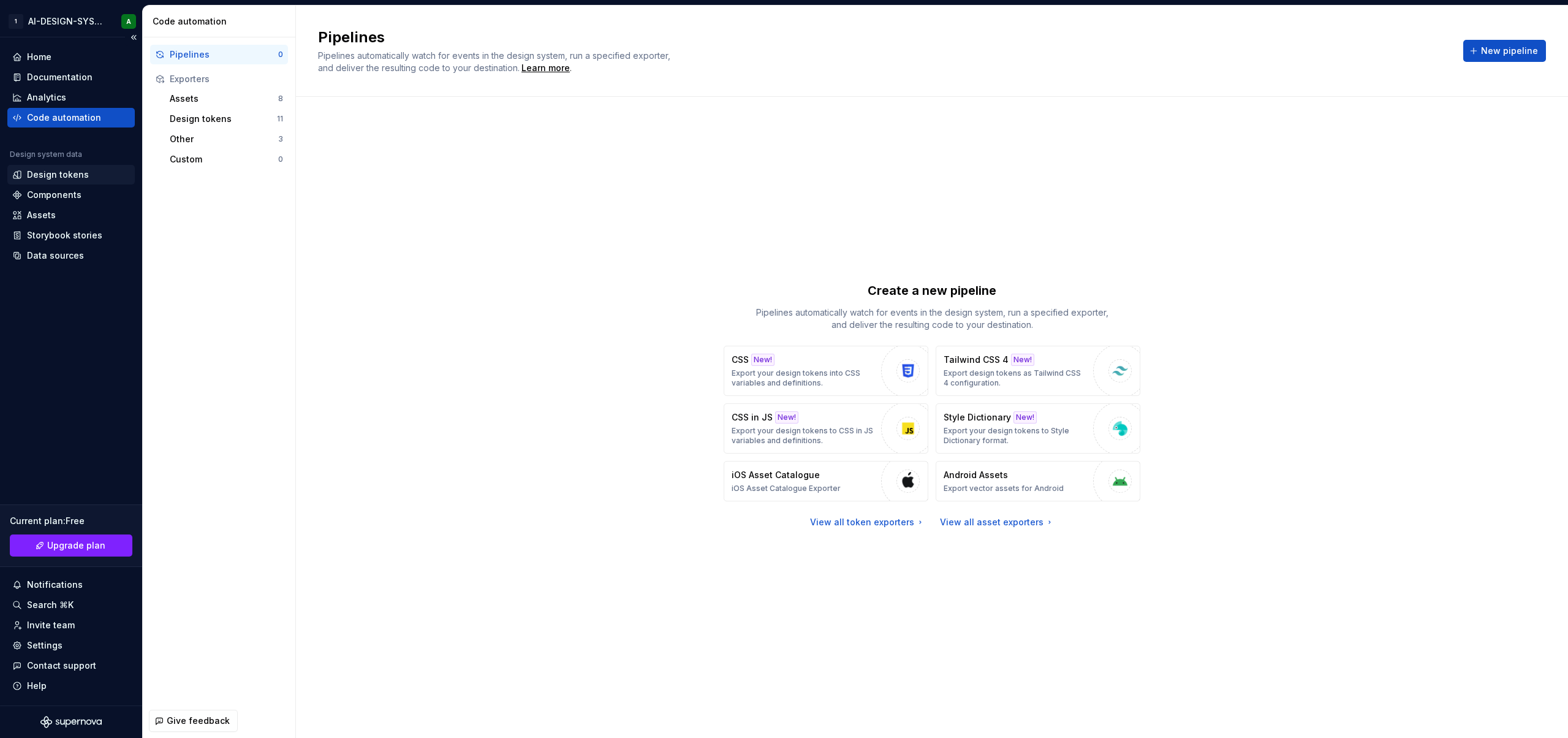
click at [73, 177] on div "Design tokens" at bounding box center [58, 175] width 62 height 12
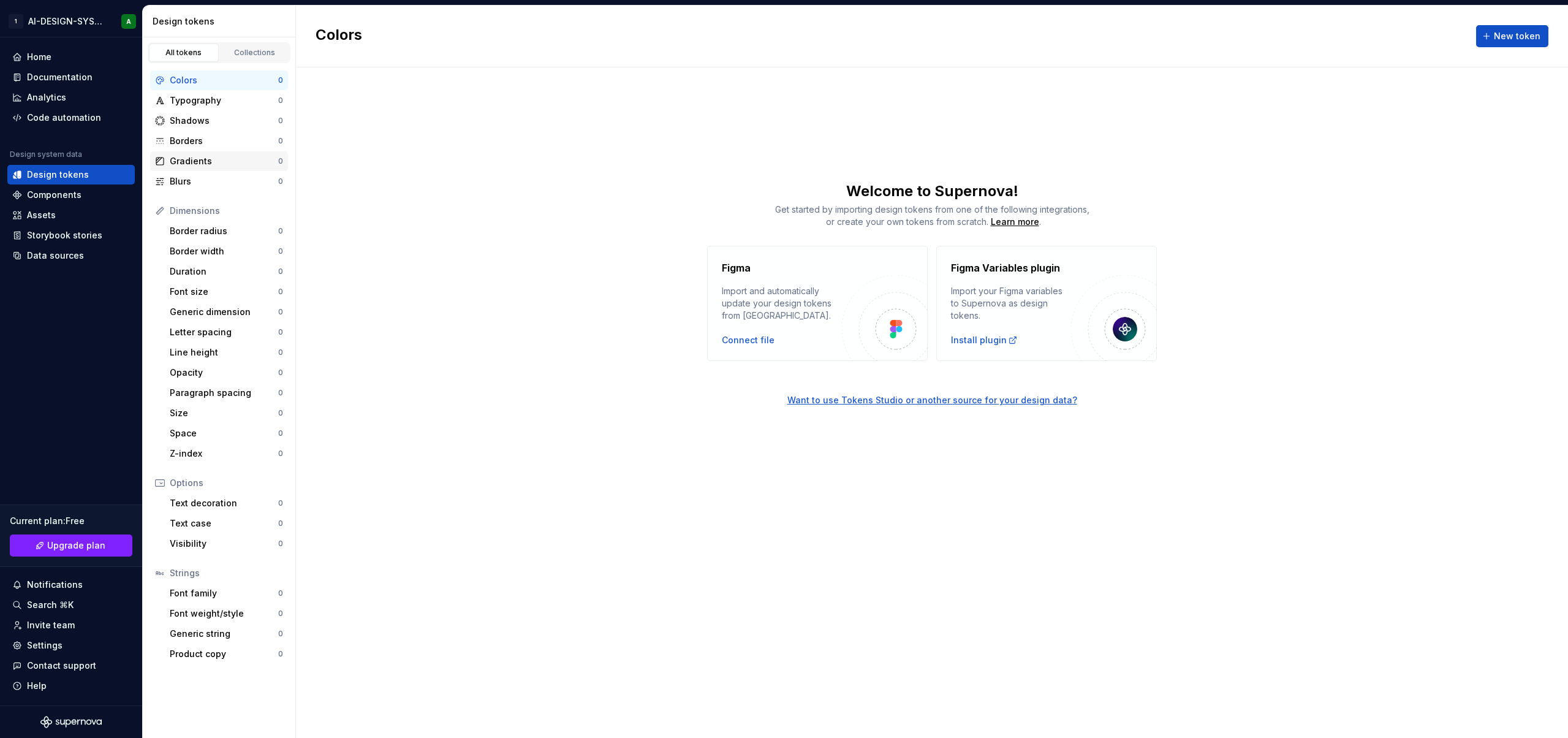
click at [211, 159] on div "Gradients" at bounding box center [223, 161] width 108 height 12
click at [1530, 44] on button "New token" at bounding box center [1512, 36] width 73 height 22
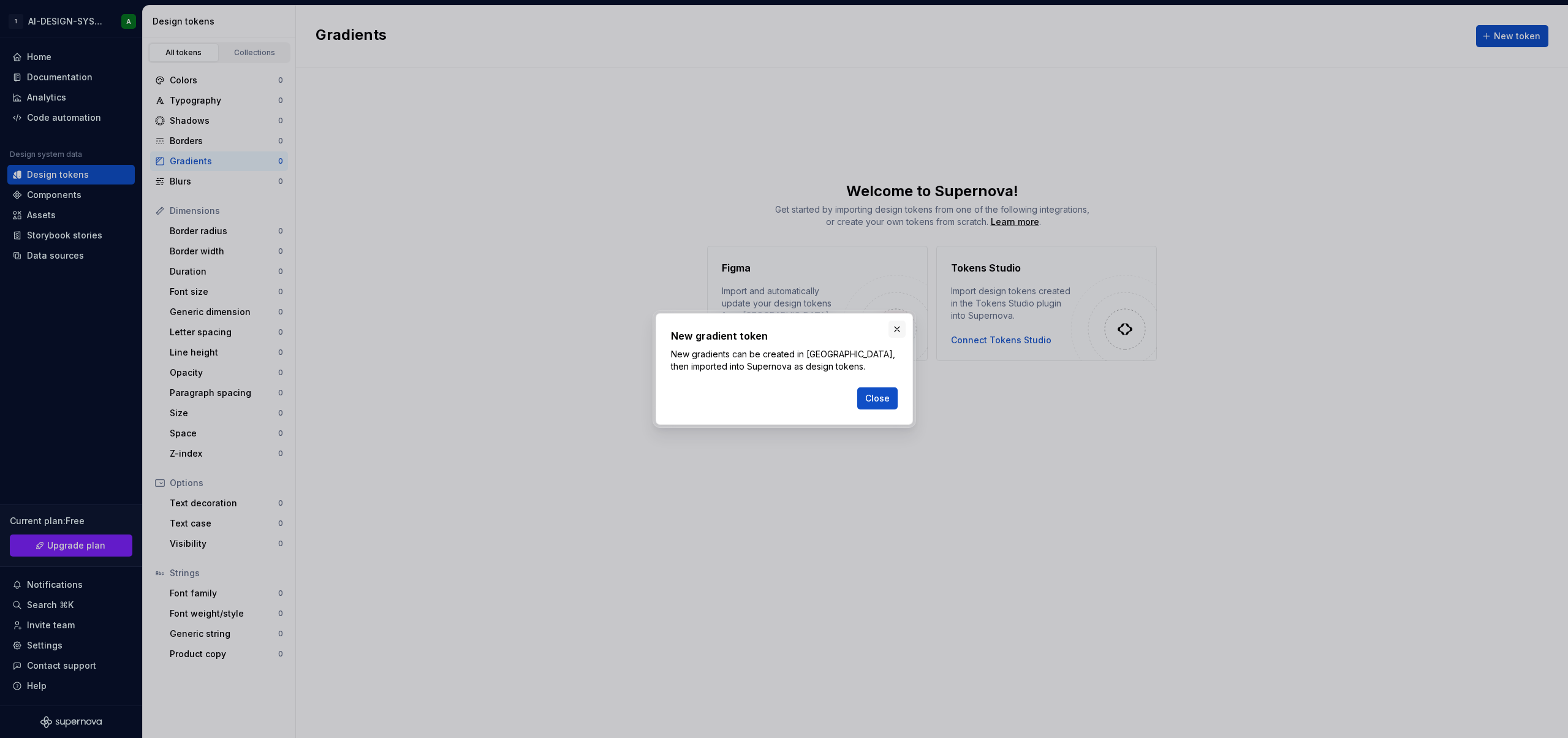
click at [892, 328] on button "button" at bounding box center [896, 329] width 17 height 17
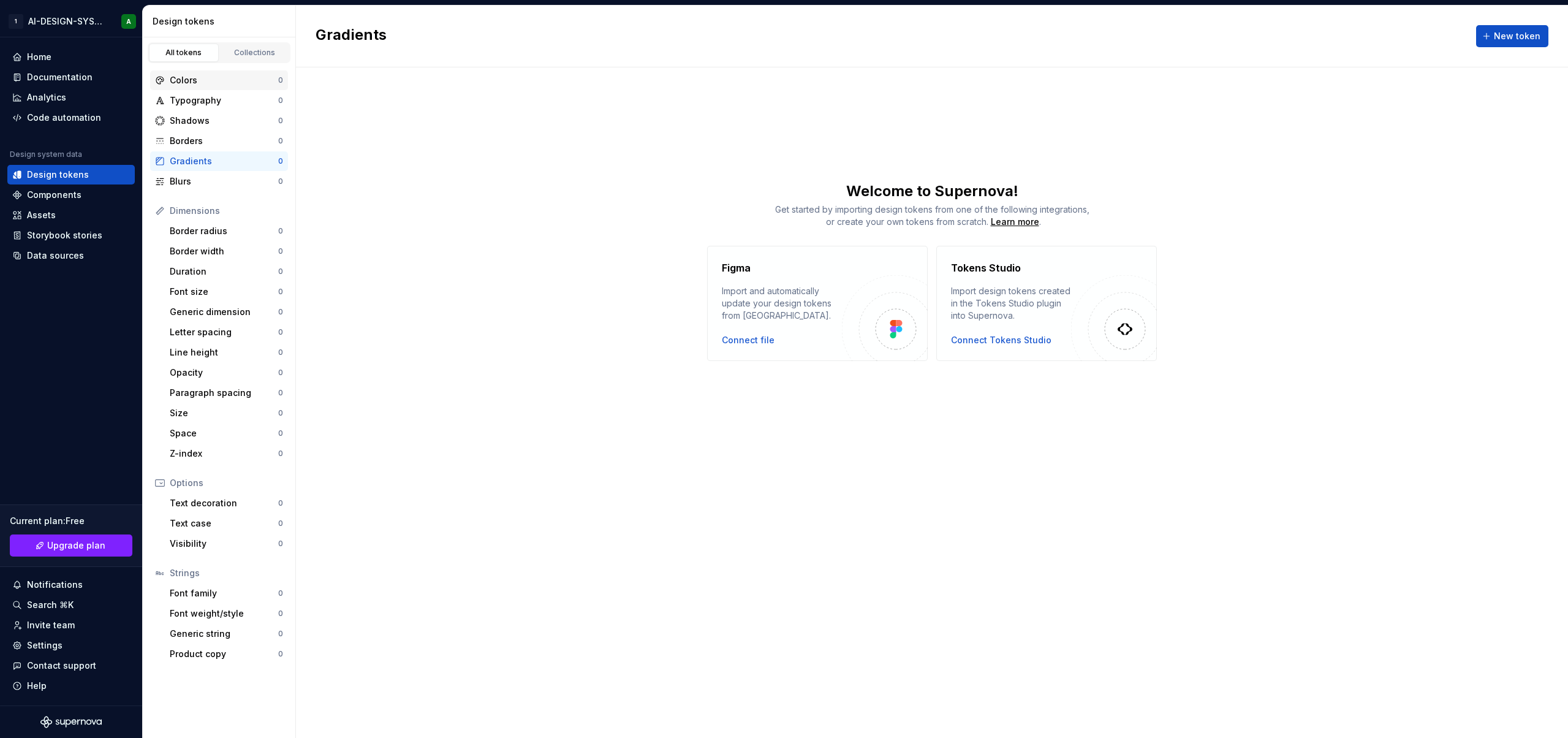
click at [218, 84] on div "Colors" at bounding box center [223, 80] width 108 height 12
click at [245, 51] on div "Collections" at bounding box center [254, 53] width 61 height 10
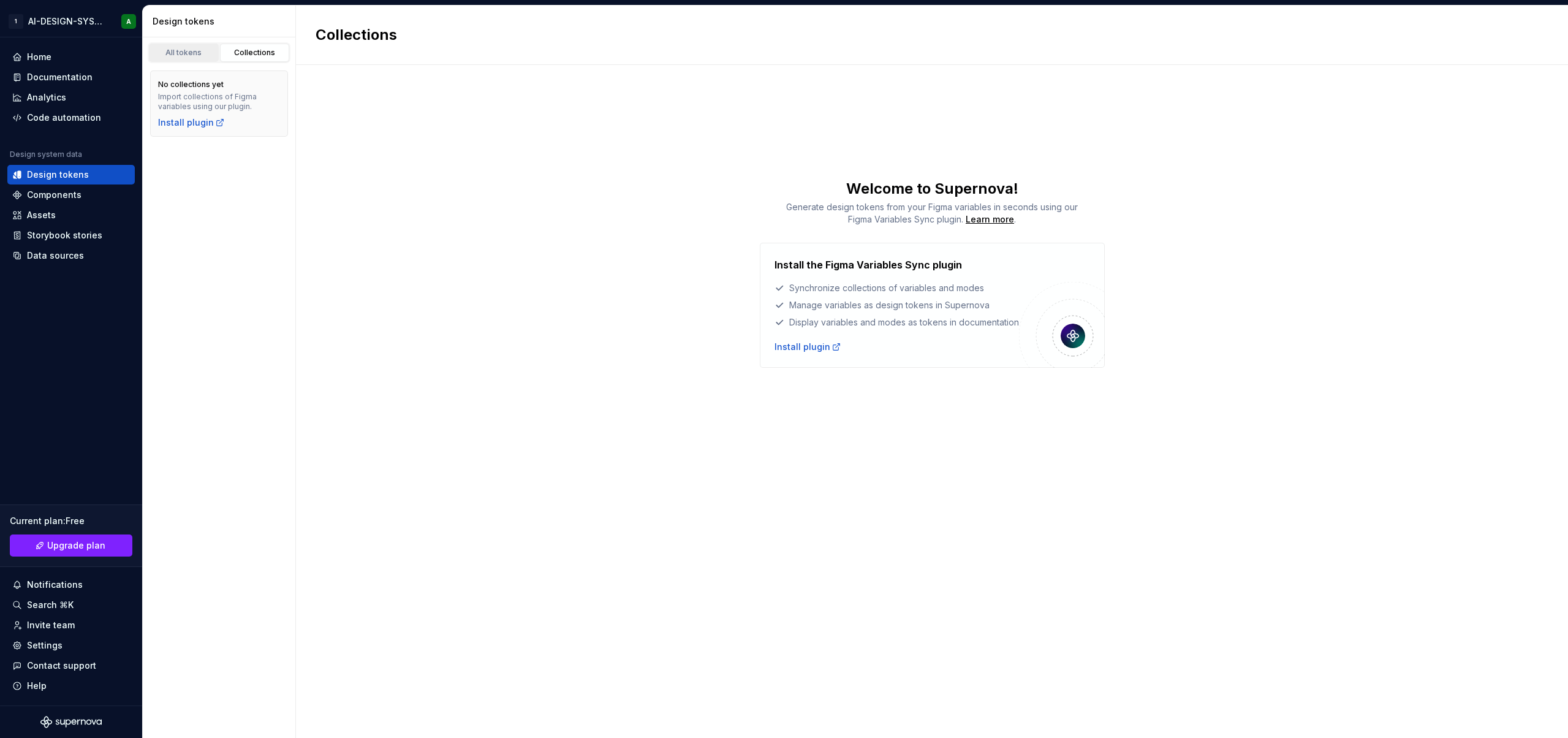
click at [179, 48] on div "All tokens" at bounding box center [183, 53] width 61 height 10
